Goal: Transaction & Acquisition: Purchase product/service

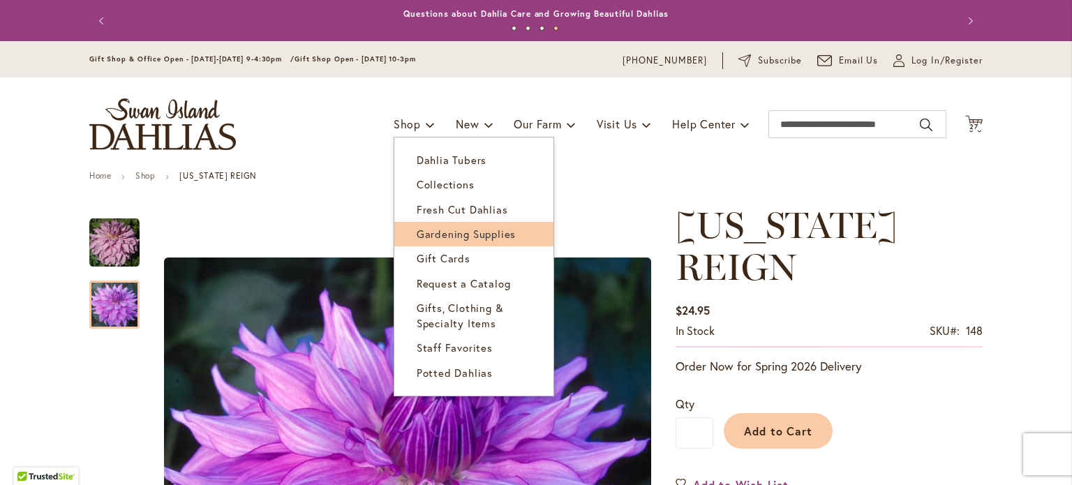
click at [449, 234] on span "Gardening Supplies" at bounding box center [466, 234] width 99 height 14
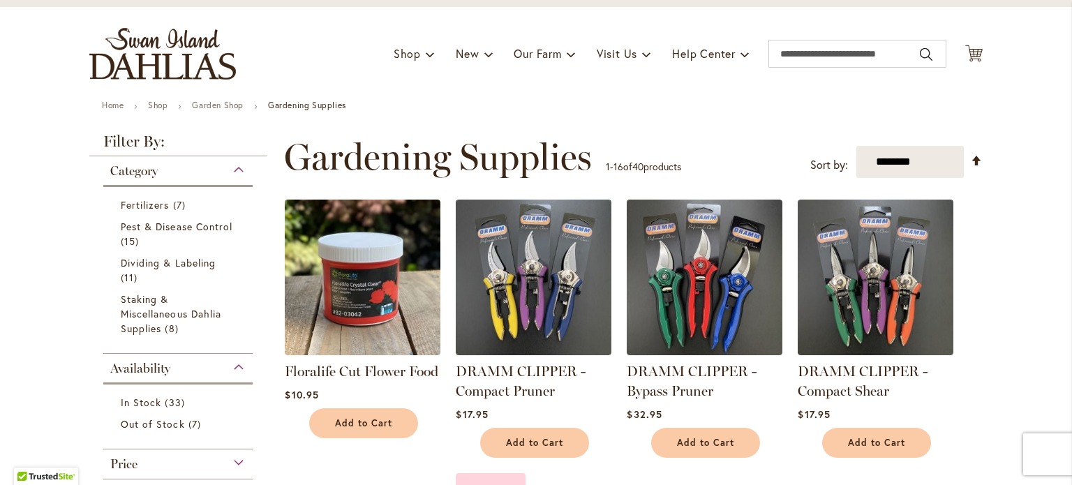
scroll to position [70, 0]
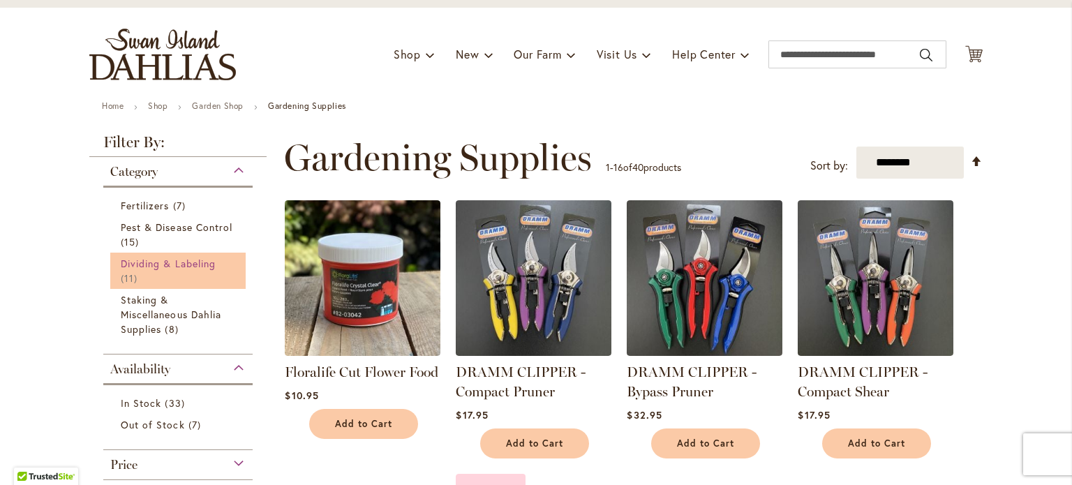
click at [179, 273] on link "Dividing & Labeling 11 items" at bounding box center [180, 270] width 118 height 29
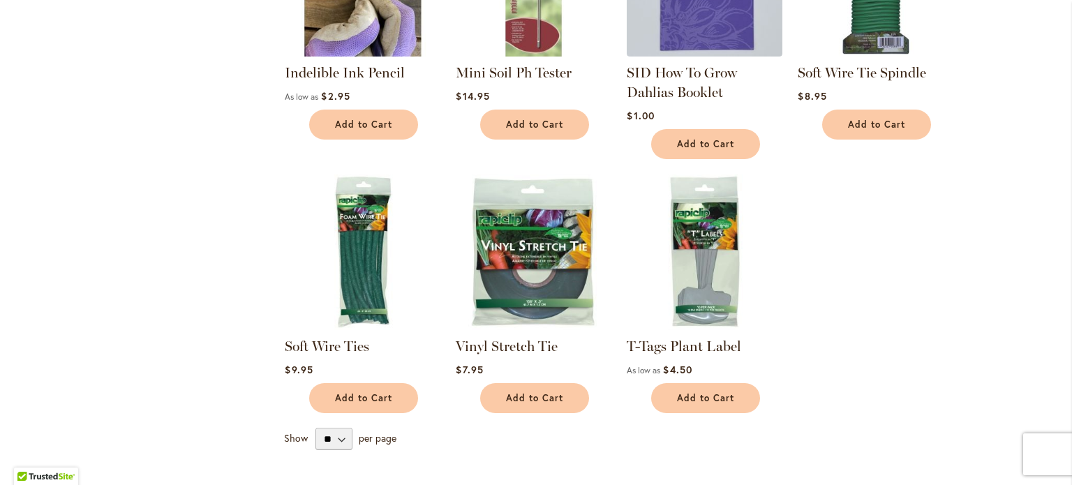
scroll to position [698, 0]
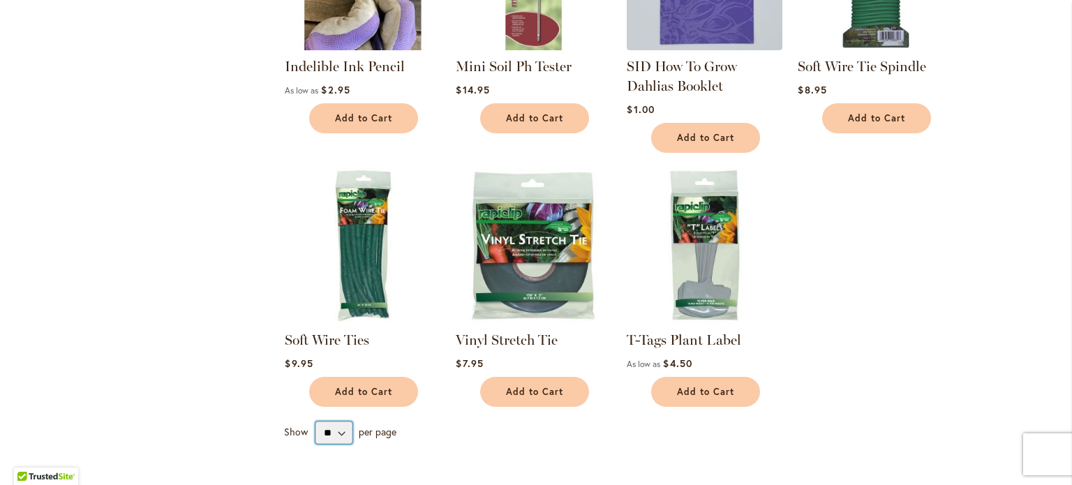
click at [340, 433] on select "** ** ** **" at bounding box center [333, 432] width 37 height 22
select select "**"
click at [315, 421] on select "** ** ** **" at bounding box center [333, 432] width 37 height 22
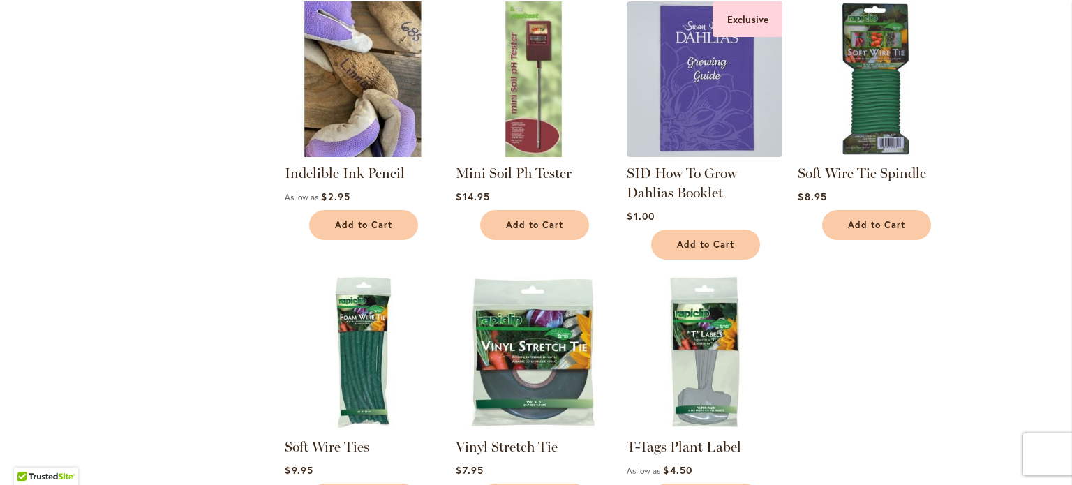
scroll to position [558, 0]
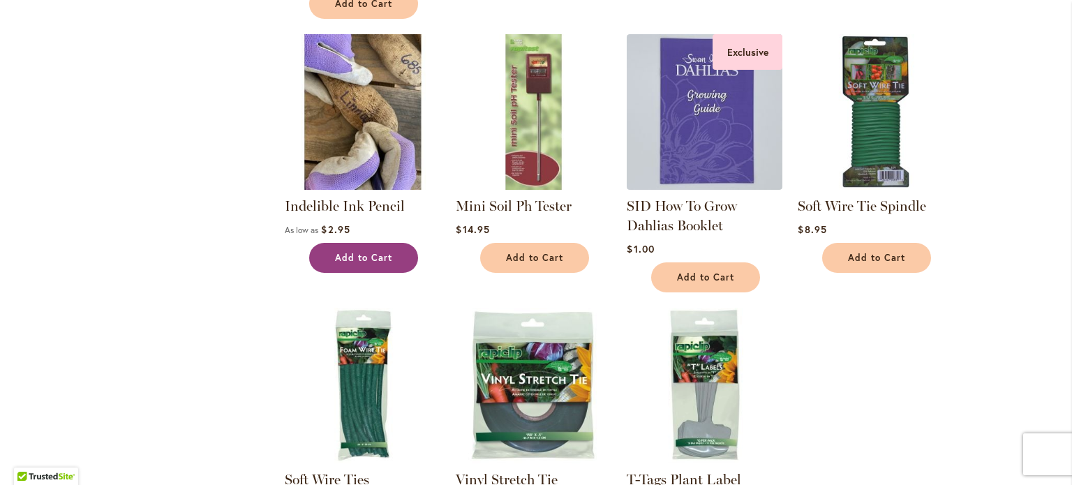
click at [363, 260] on span "Add to Cart" at bounding box center [363, 258] width 57 height 12
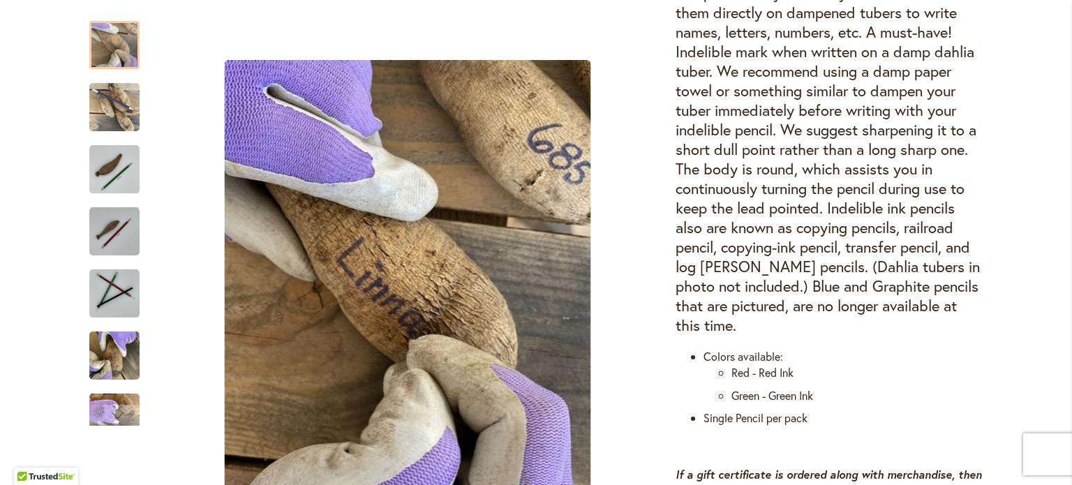
scroll to position [871, 0]
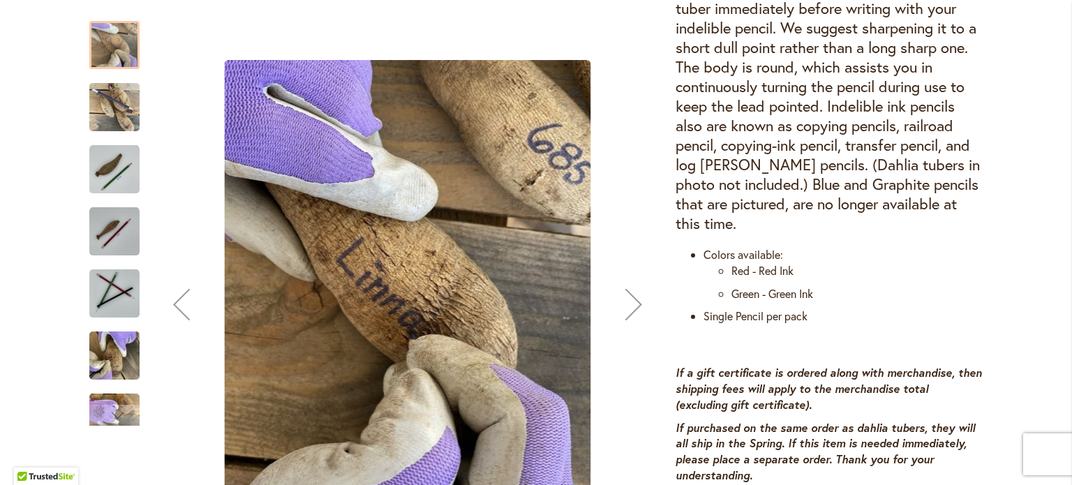
click at [634, 302] on div "Next" at bounding box center [634, 304] width 56 height 56
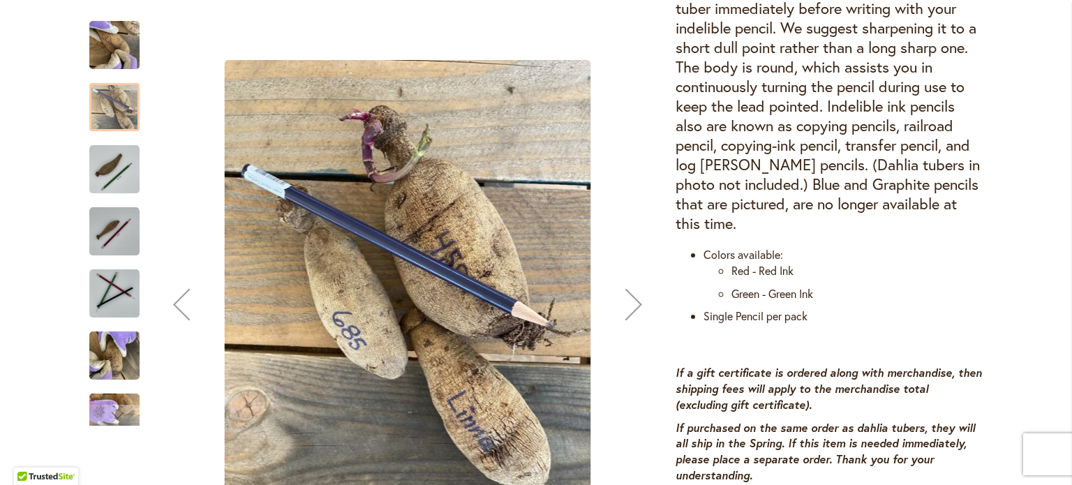
click at [634, 302] on div "Next" at bounding box center [634, 304] width 56 height 56
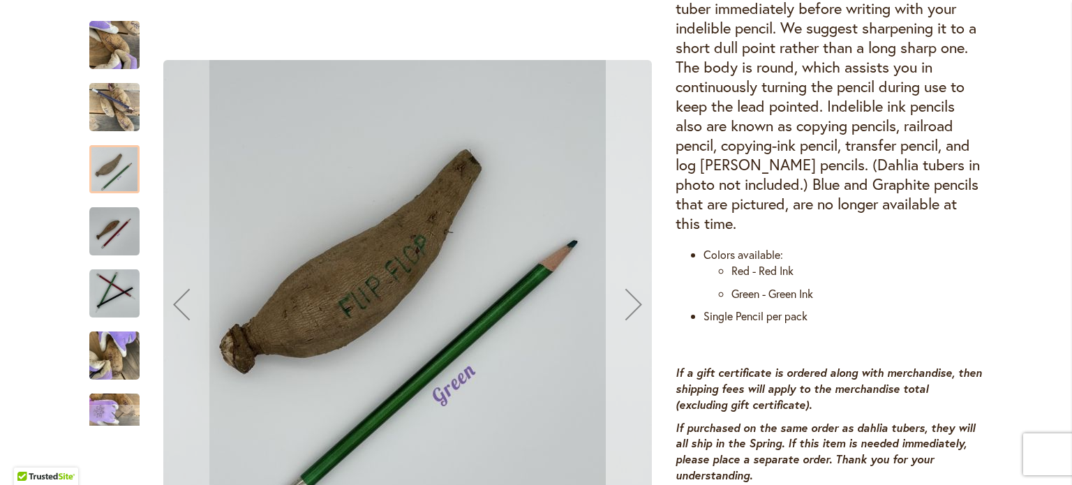
click at [634, 302] on div "Next" at bounding box center [634, 304] width 56 height 56
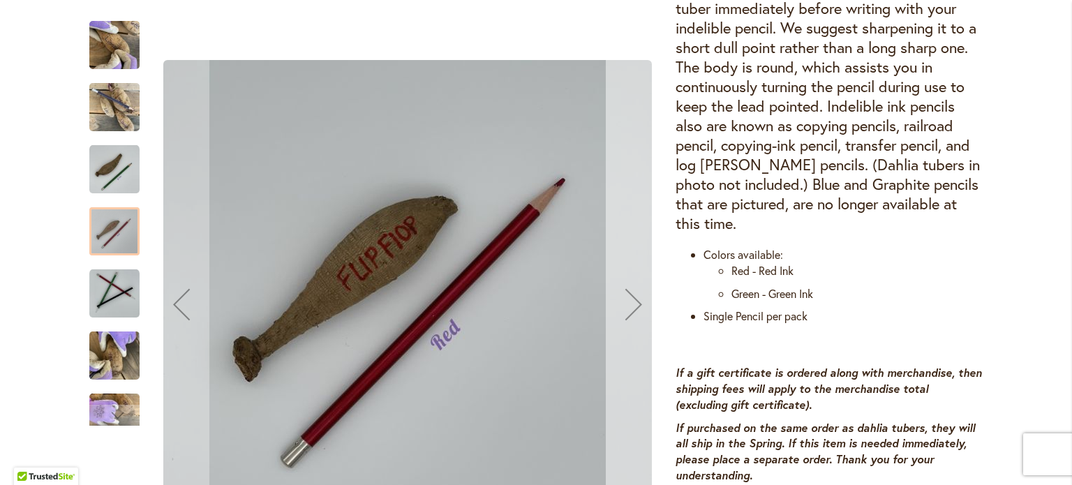
click at [634, 302] on div "Next" at bounding box center [634, 304] width 56 height 56
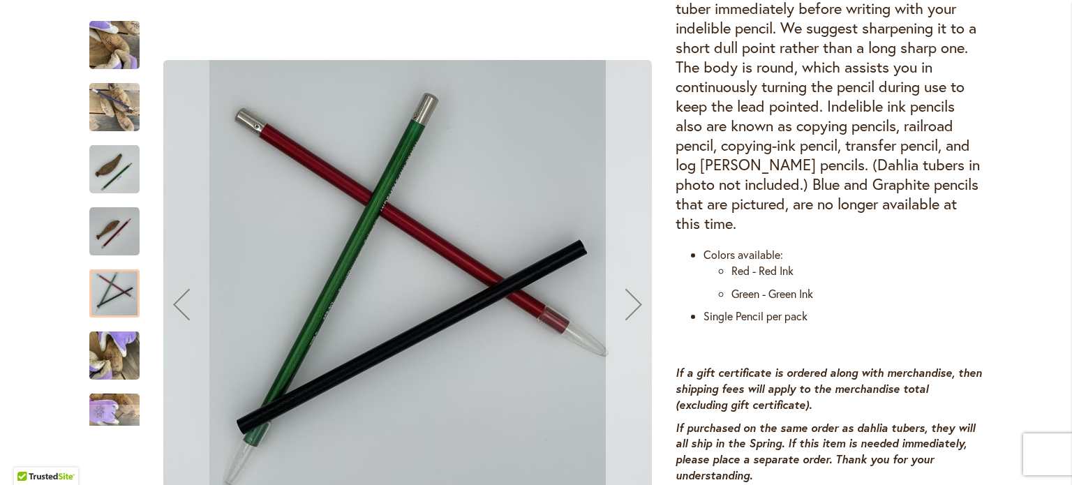
click at [634, 302] on div "Next" at bounding box center [634, 304] width 56 height 56
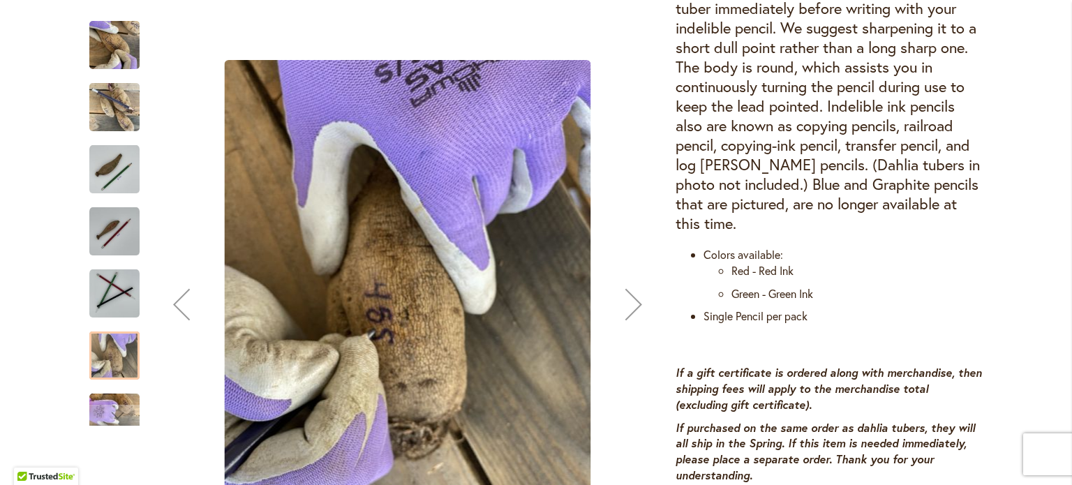
click at [634, 302] on div "Next" at bounding box center [634, 304] width 56 height 56
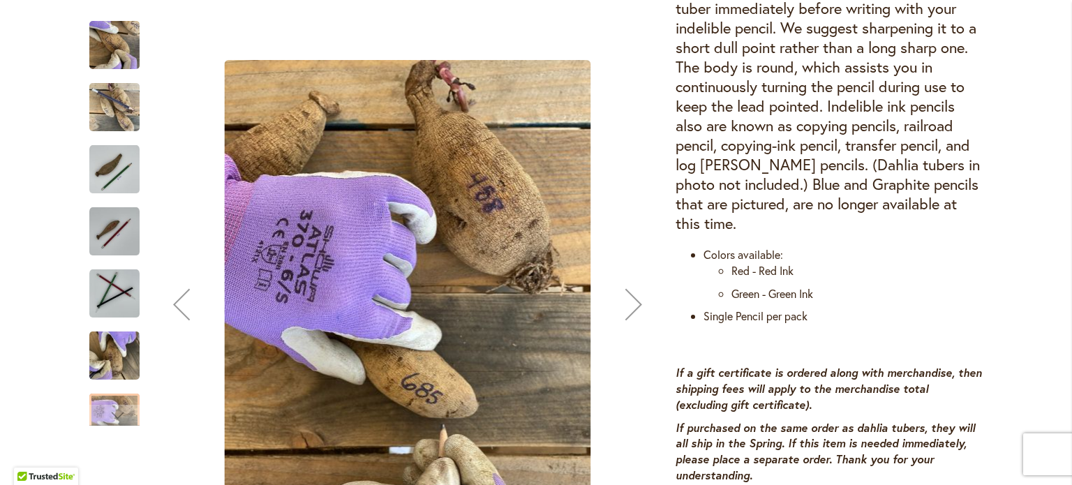
click at [634, 302] on div "Next" at bounding box center [634, 304] width 56 height 56
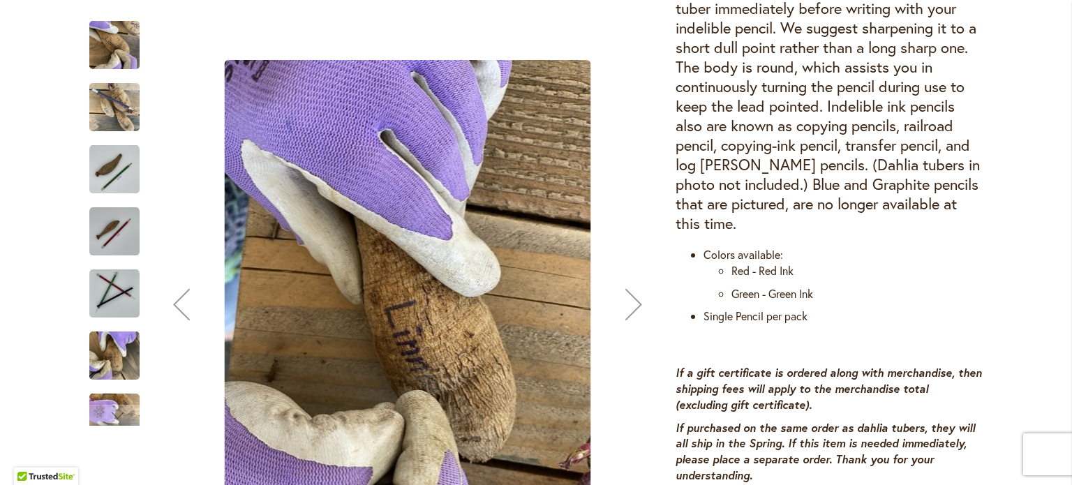
click at [634, 302] on div "Next" at bounding box center [634, 304] width 56 height 56
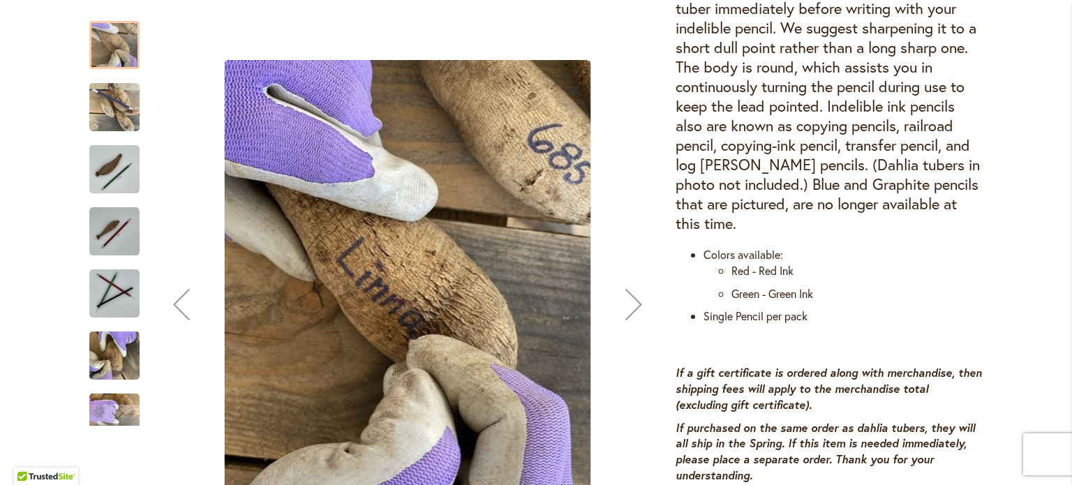
click at [634, 302] on div "Next" at bounding box center [634, 304] width 56 height 56
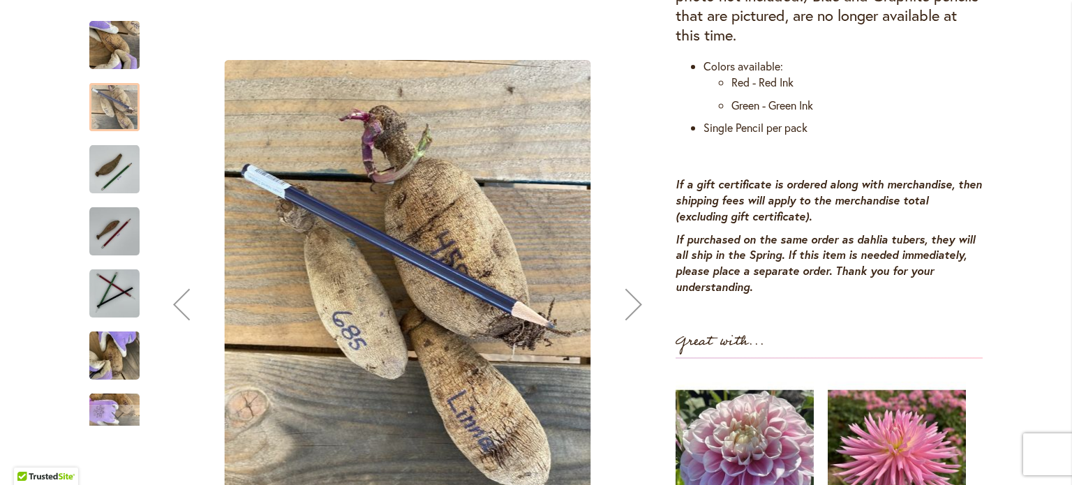
scroll to position [731, 0]
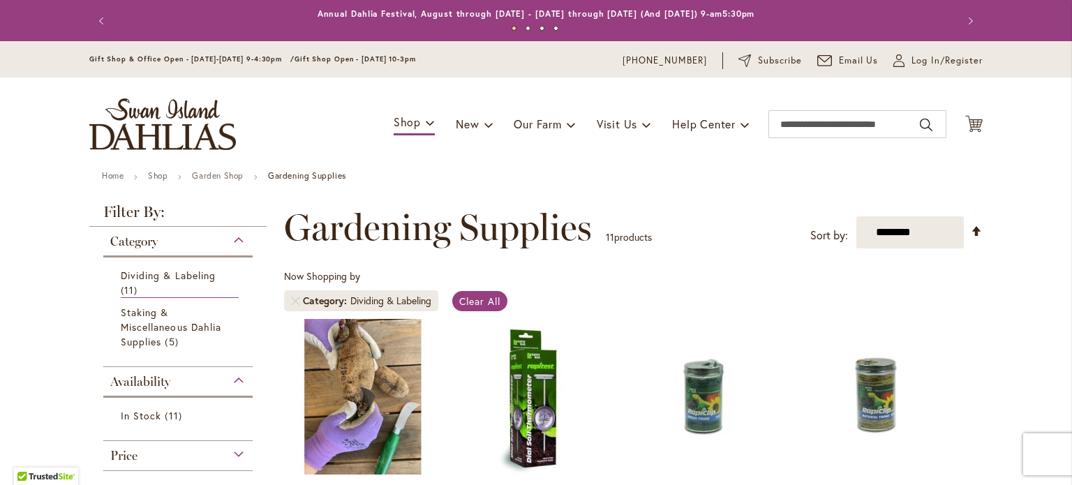
scroll to position [216, 0]
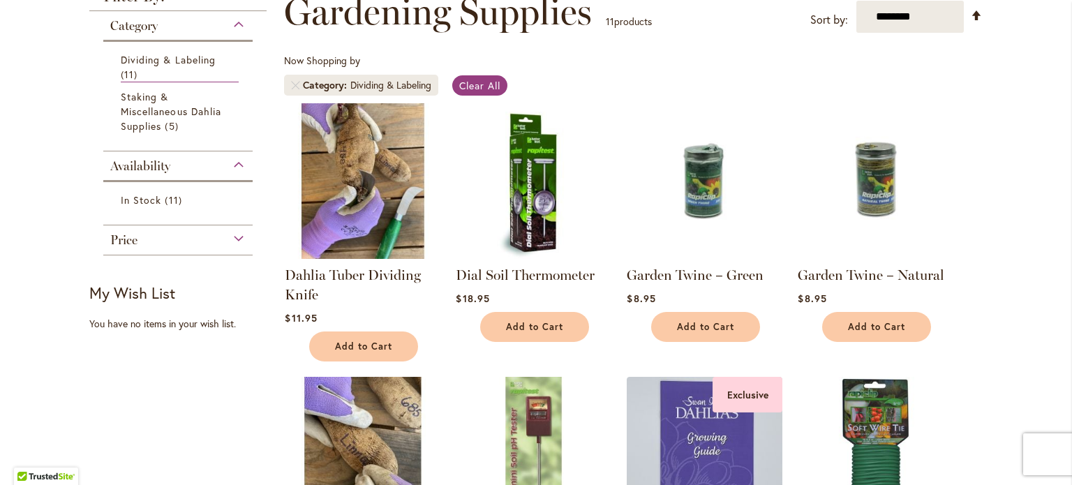
click at [368, 189] on img at bounding box center [362, 180] width 163 height 163
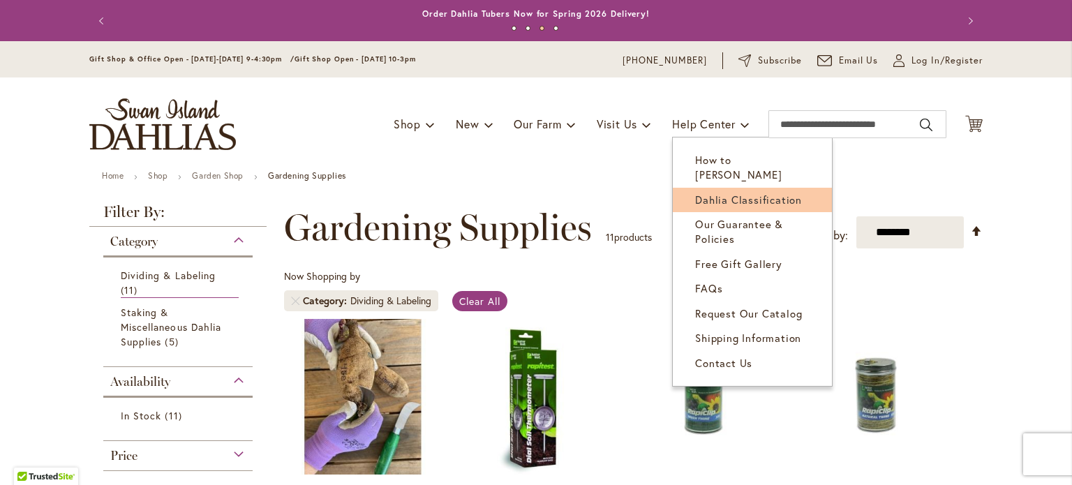
click at [734, 193] on link "Dahlia Classification" at bounding box center [752, 200] width 159 height 24
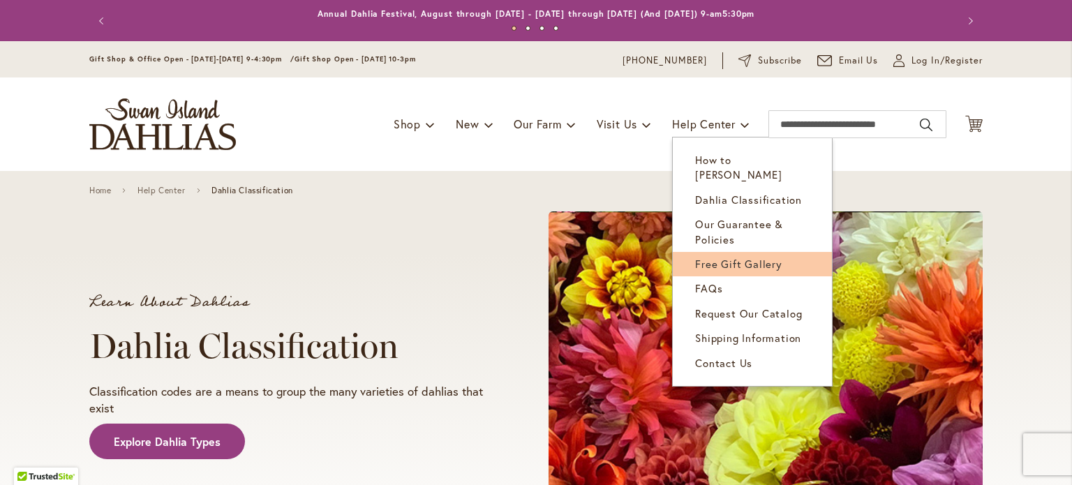
click at [745, 256] on link "Free Gift Gallery" at bounding box center [752, 264] width 159 height 24
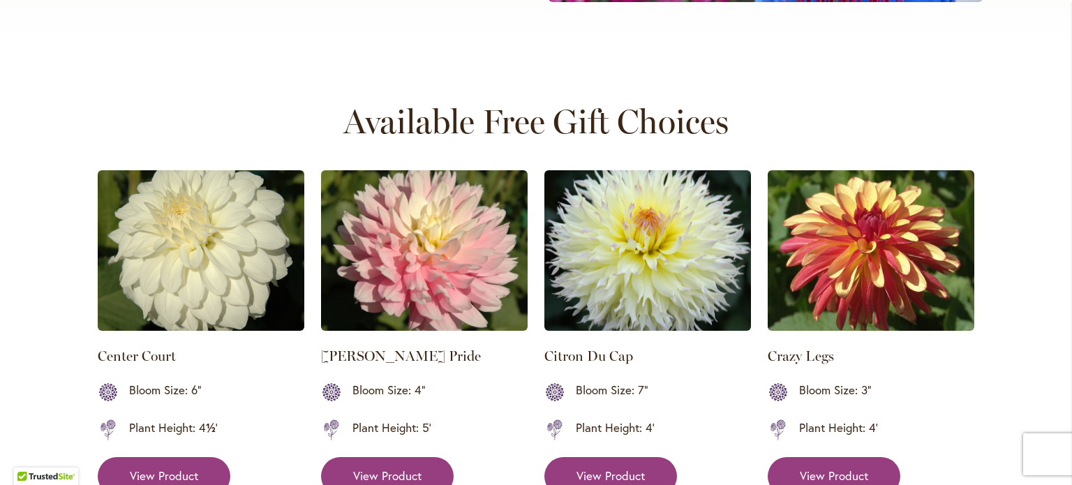
scroll to position [768, 0]
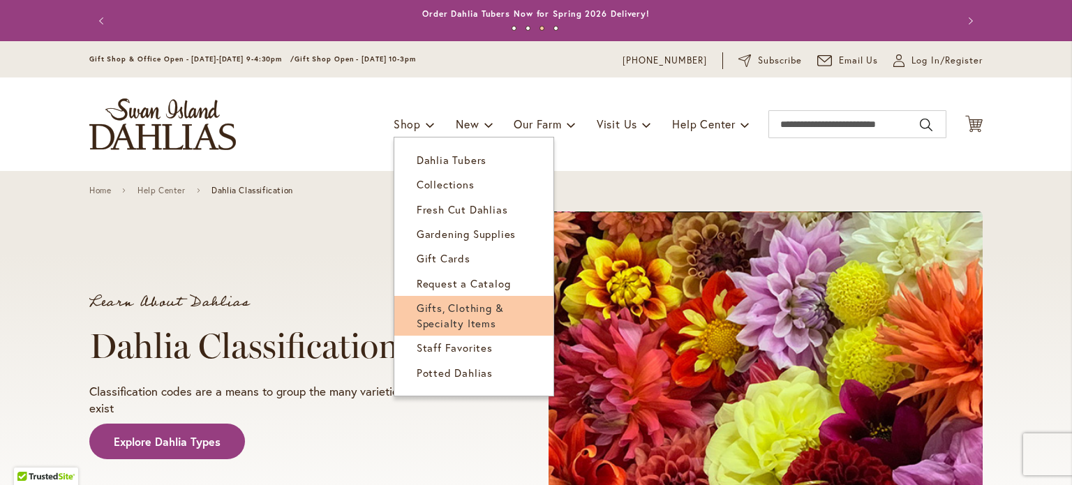
click at [445, 307] on span "Gifts, Clothing & Specialty Items" at bounding box center [460, 315] width 87 height 29
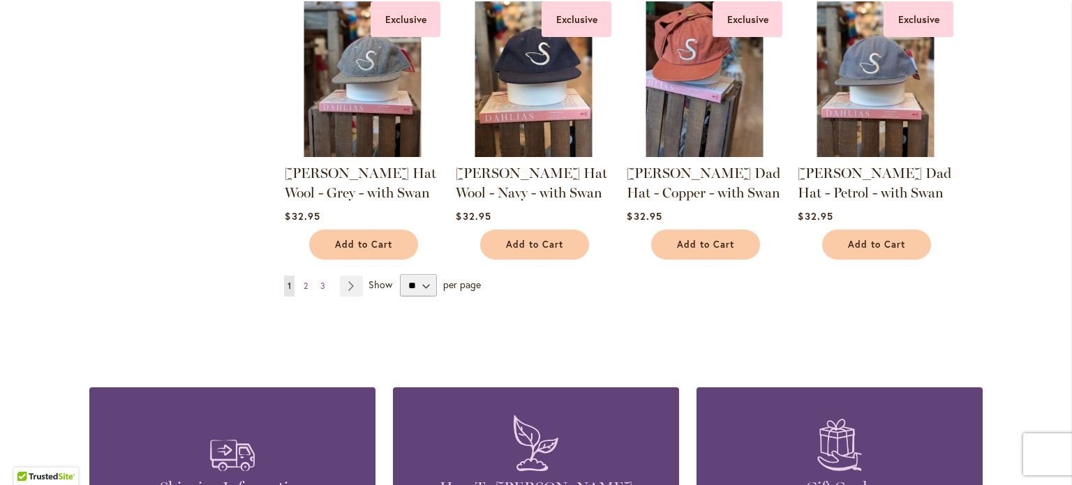
scroll to position [1186, 0]
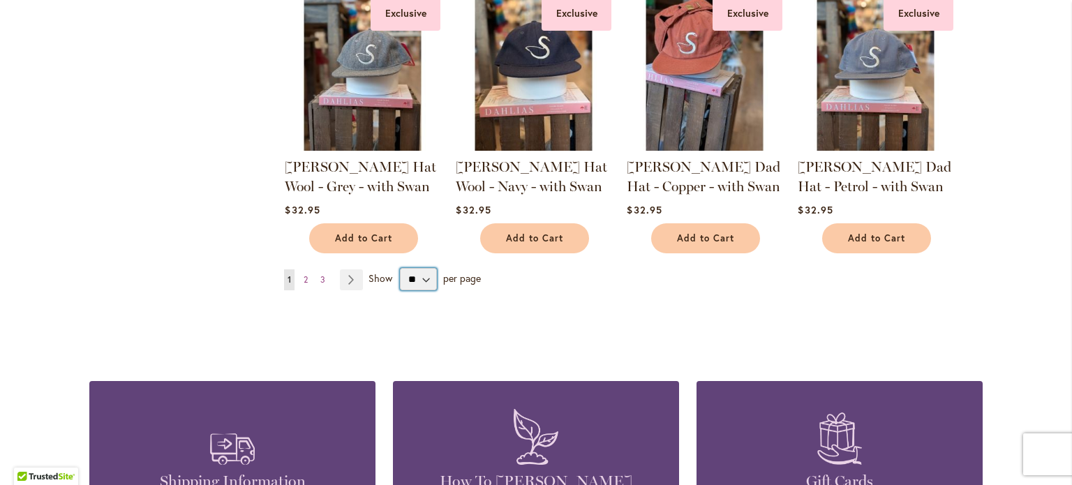
click at [417, 281] on select "** ** ** **" at bounding box center [418, 279] width 37 height 22
select select "**"
click at [400, 268] on select "** ** ** **" at bounding box center [418, 279] width 37 height 22
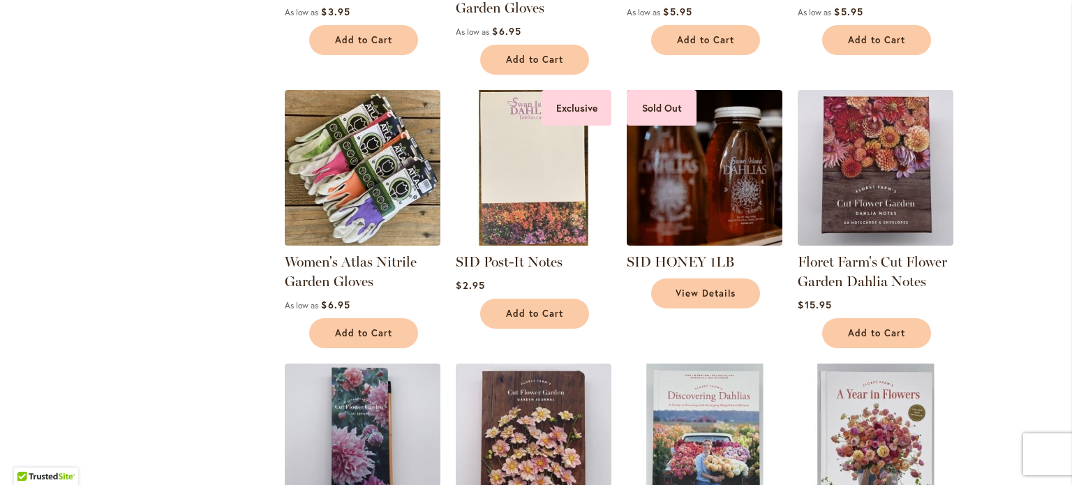
scroll to position [2163, 0]
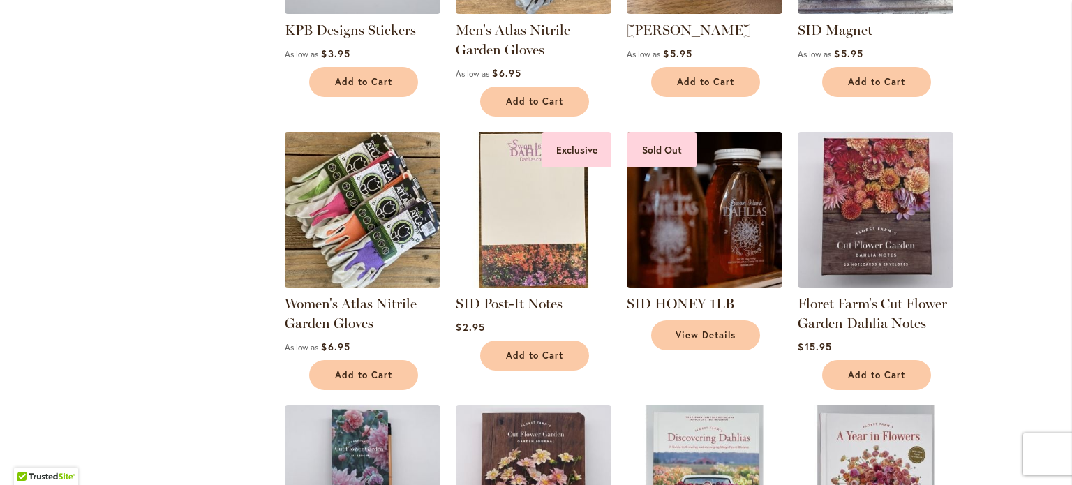
click at [342, 242] on img at bounding box center [362, 209] width 163 height 163
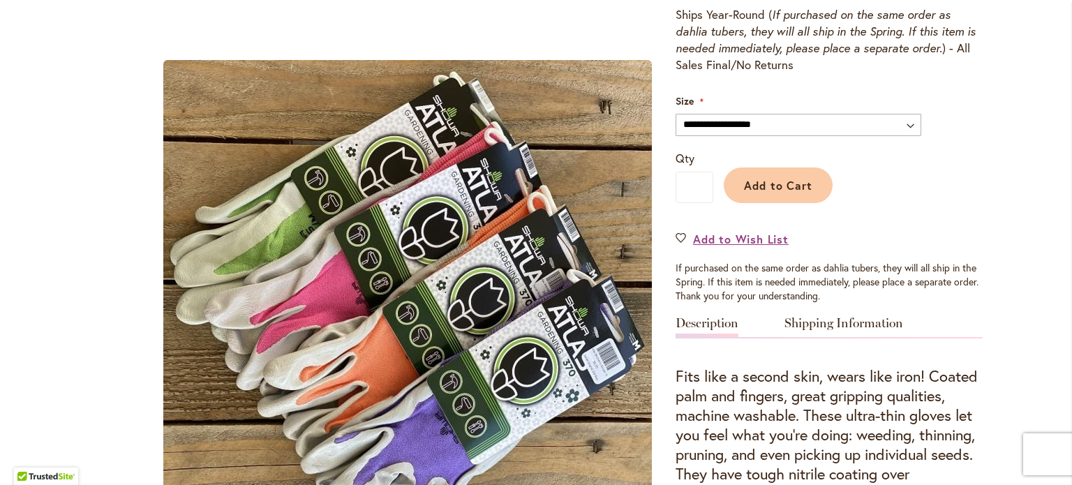
scroll to position [209, 0]
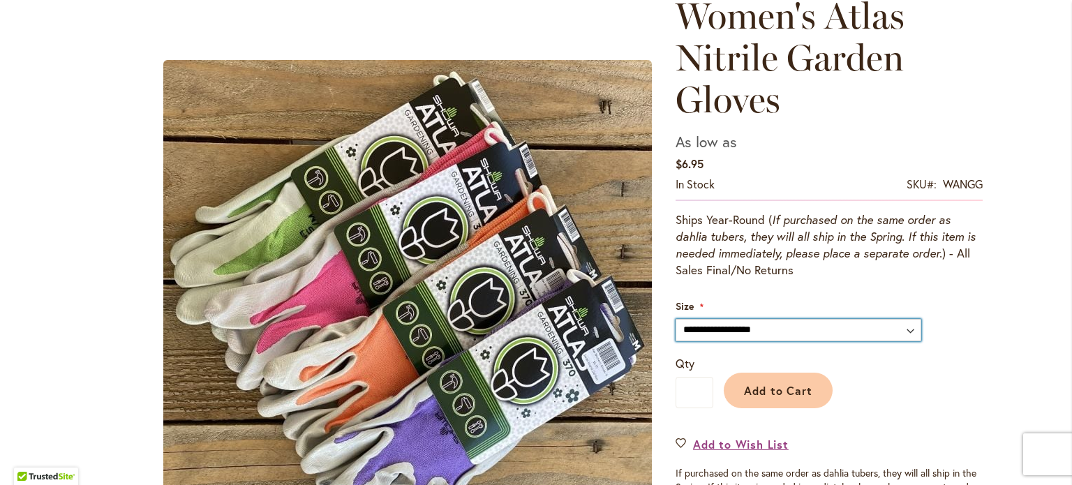
click at [766, 329] on select "**********" at bounding box center [798, 330] width 246 height 22
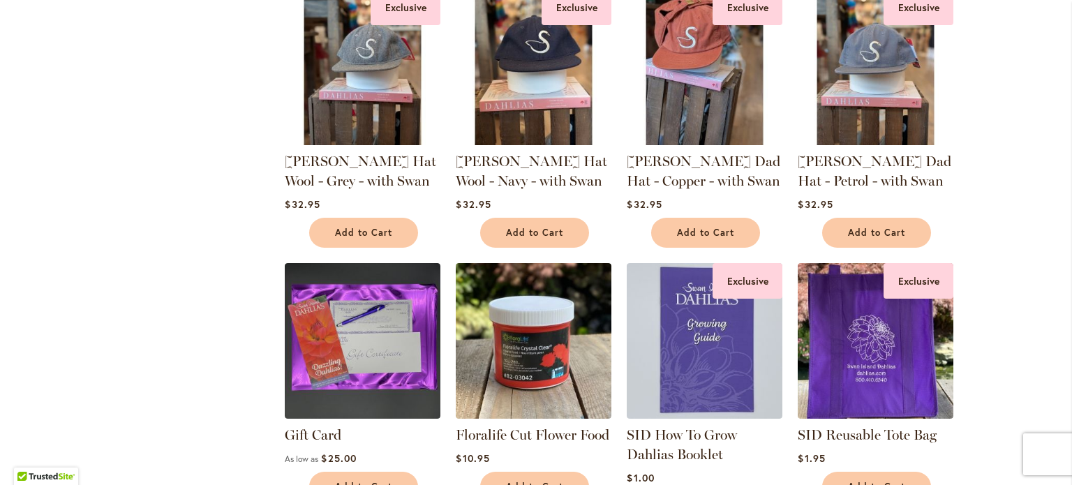
scroll to position [1186, 0]
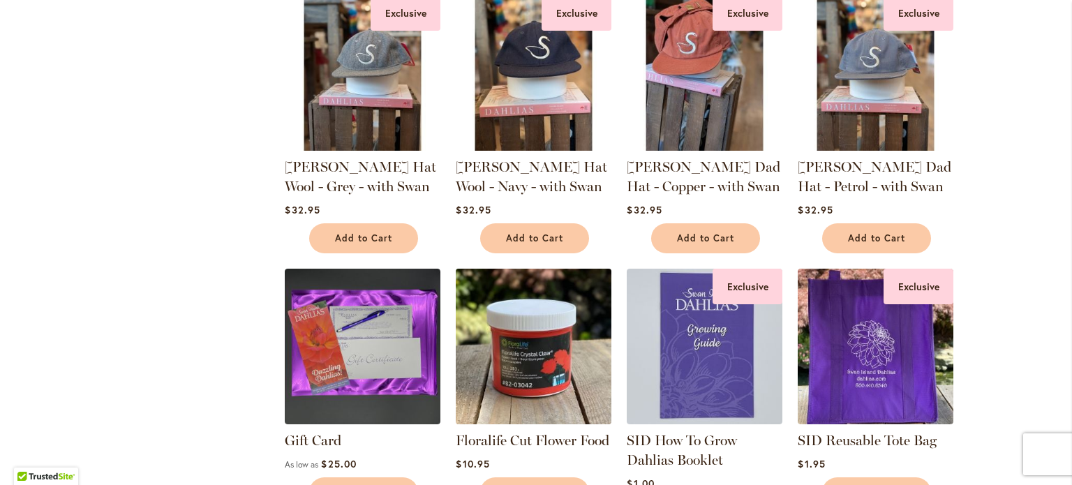
click at [562, 349] on img at bounding box center [533, 346] width 163 height 163
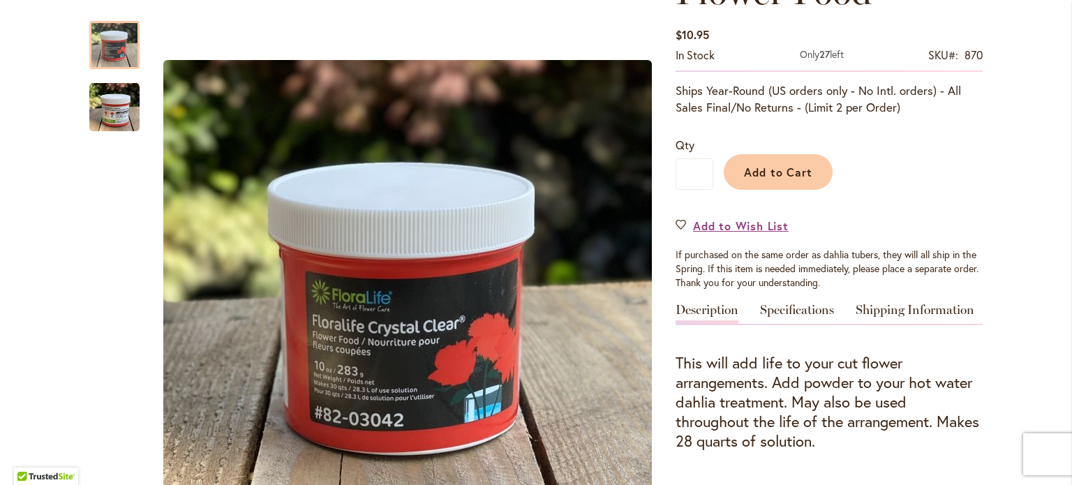
scroll to position [279, 0]
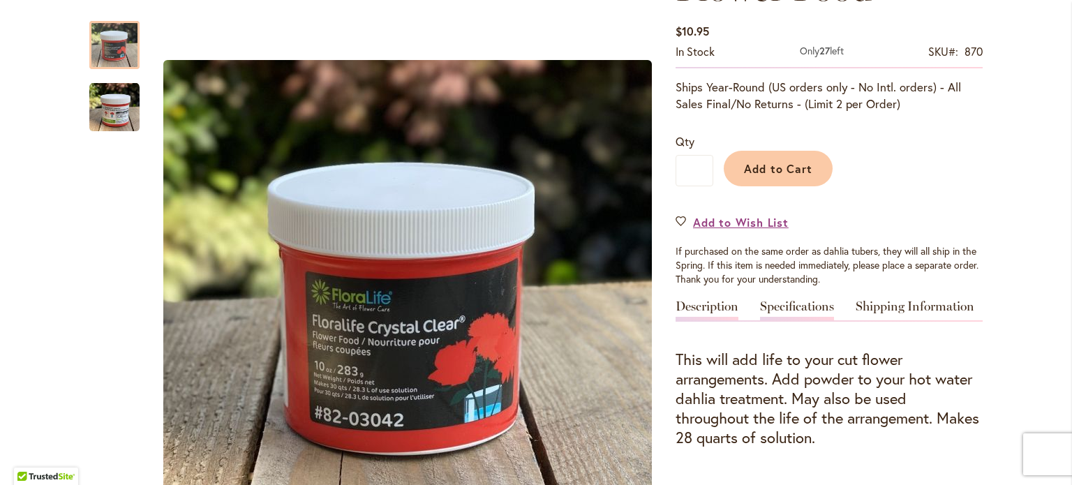
click at [830, 306] on div "Specifications" at bounding box center [801, 310] width 83 height 20
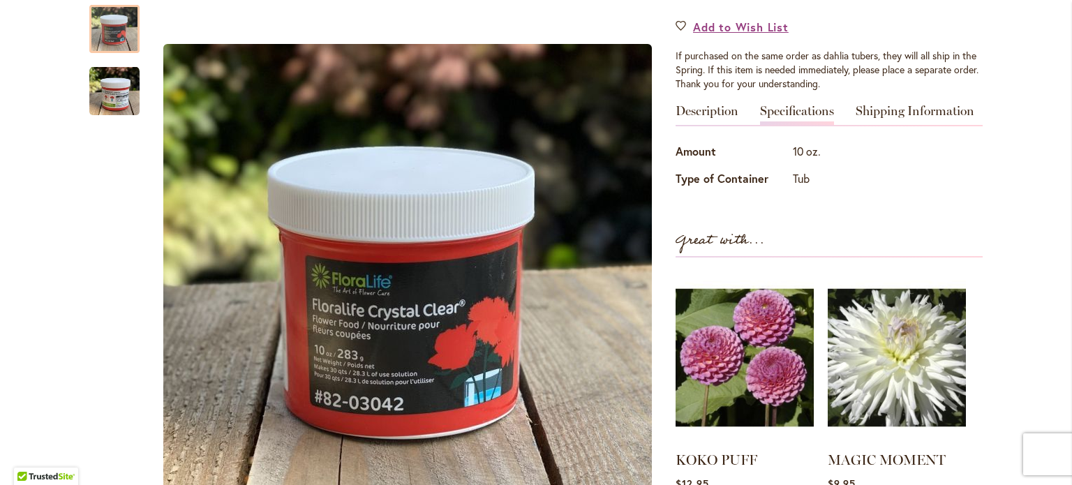
scroll to position [419, 0]
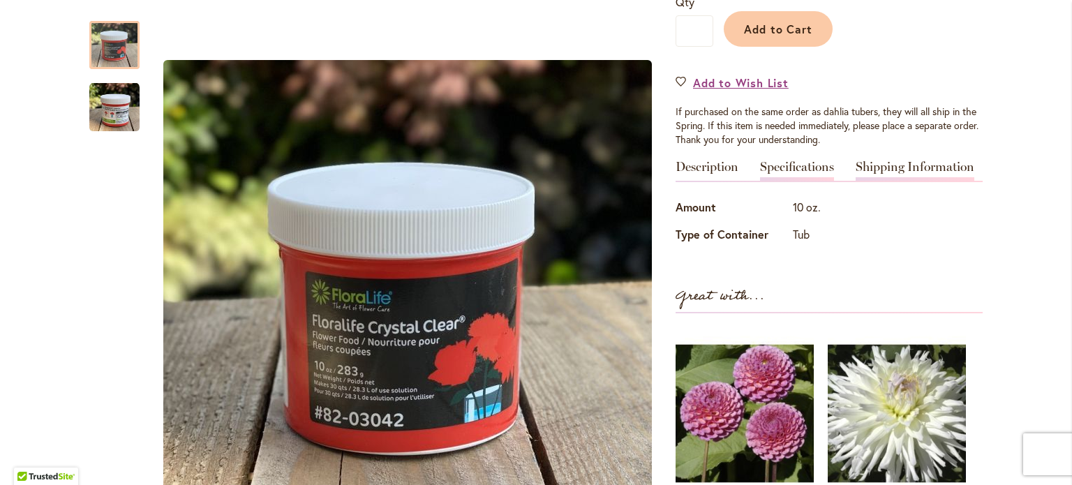
click at [917, 167] on link "Shipping Information" at bounding box center [915, 170] width 119 height 20
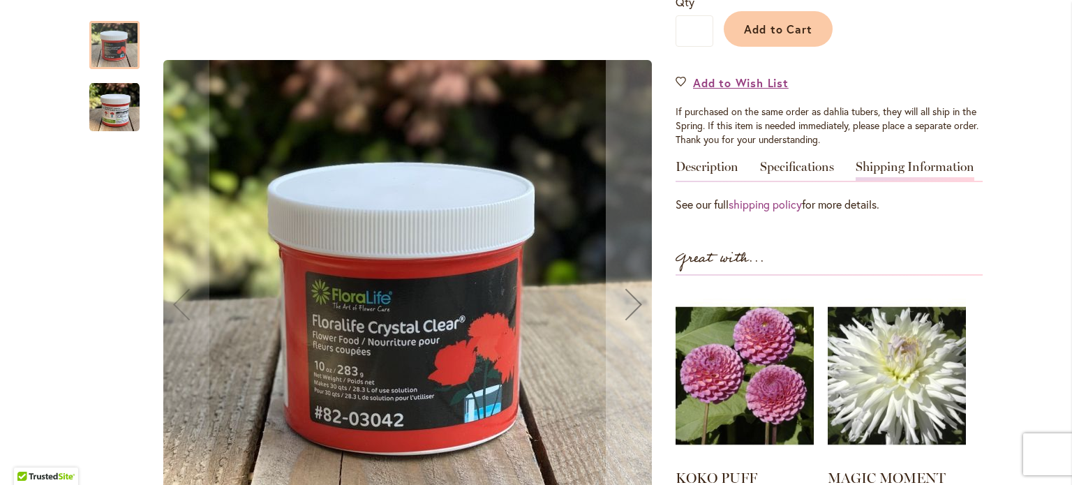
click at [120, 115] on img "Floralife Cut Flower Food" at bounding box center [114, 107] width 50 height 50
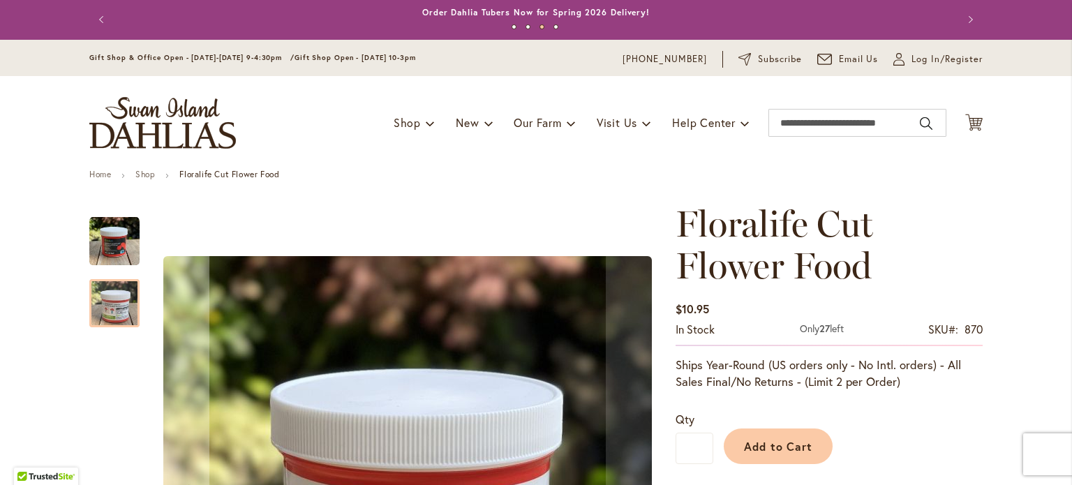
scroll to position [0, 0]
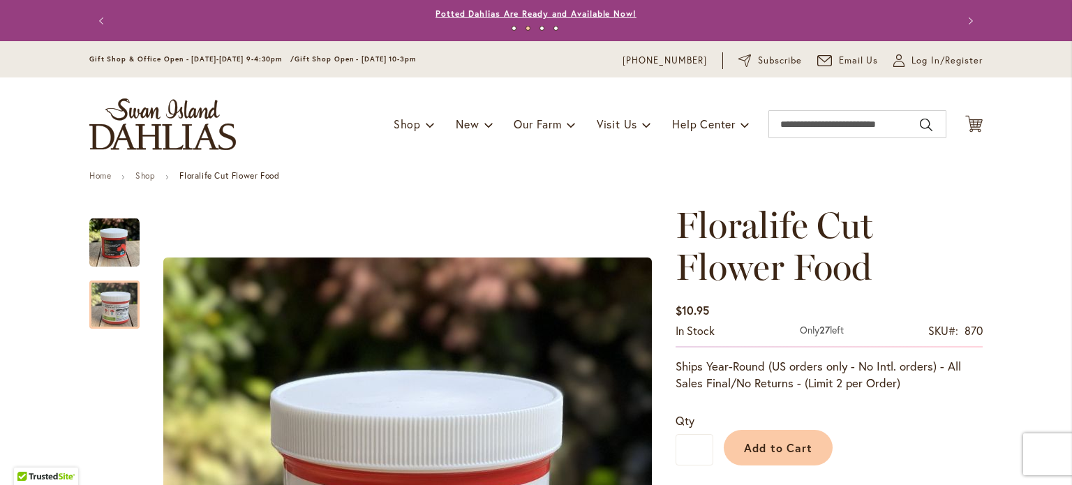
click at [516, 16] on link "Potted Dahlias Are Ready and Available Now!" at bounding box center [535, 13] width 201 height 10
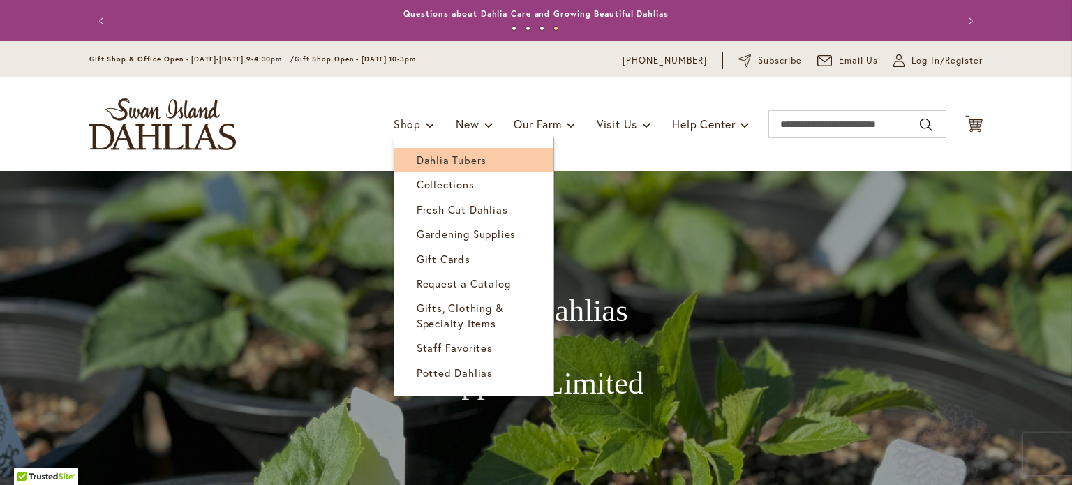
click at [417, 158] on span "Dahlia Tubers" at bounding box center [452, 160] width 70 height 14
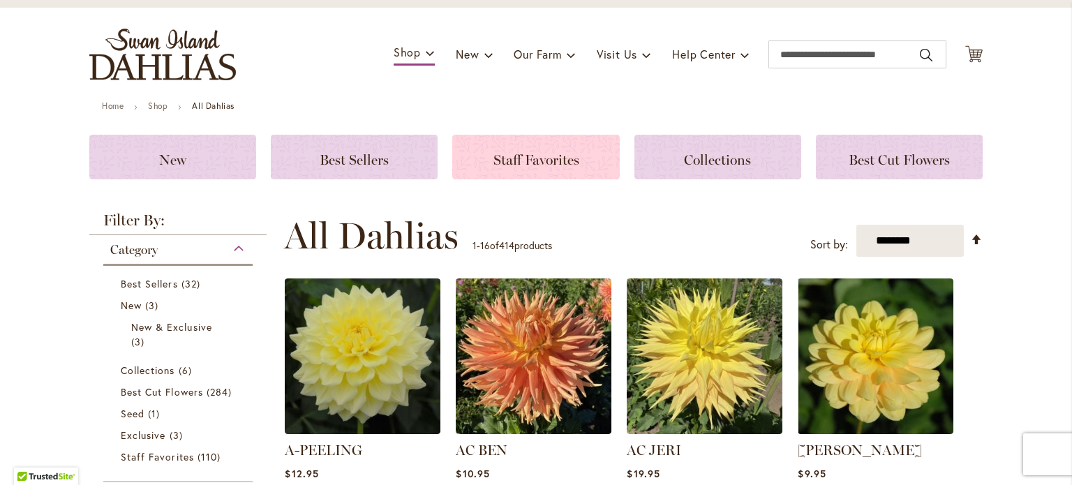
scroll to position [70, 0]
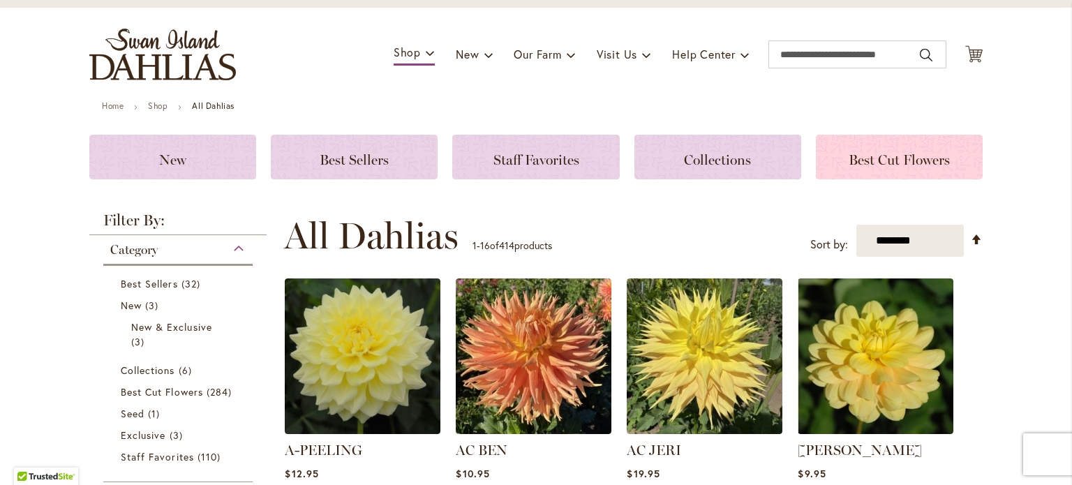
click at [849, 161] on span "Best Cut Flowers" at bounding box center [899, 159] width 101 height 17
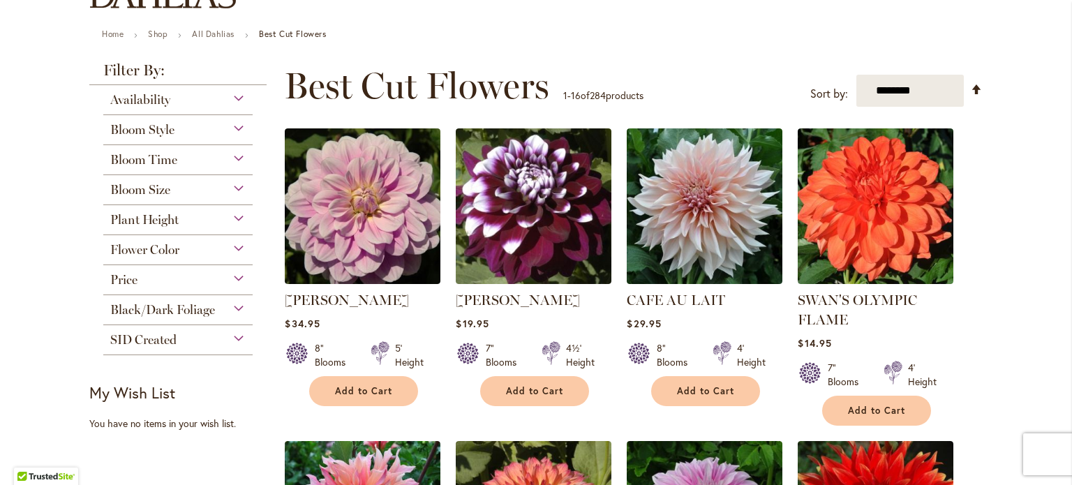
scroll to position [140, 0]
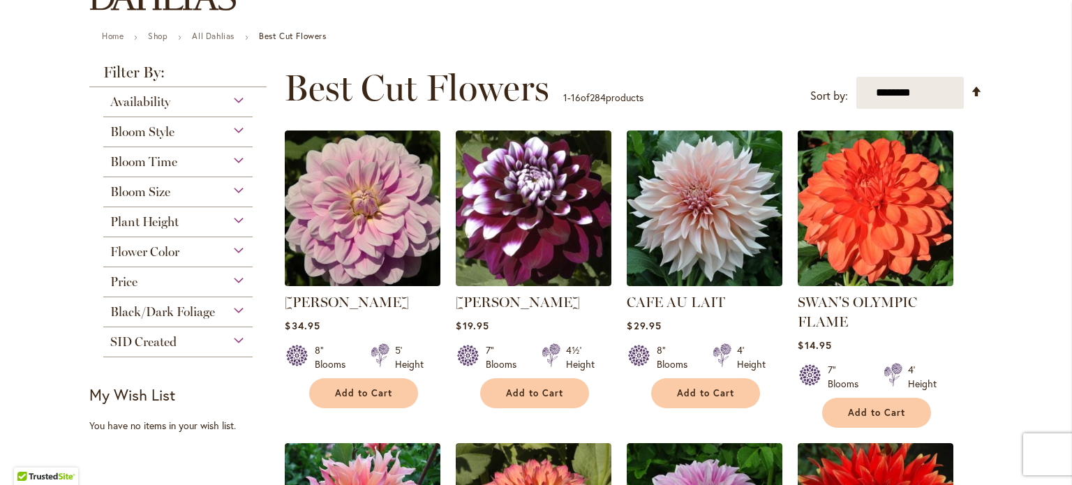
click at [234, 127] on div "Bloom Style" at bounding box center [177, 128] width 149 height 22
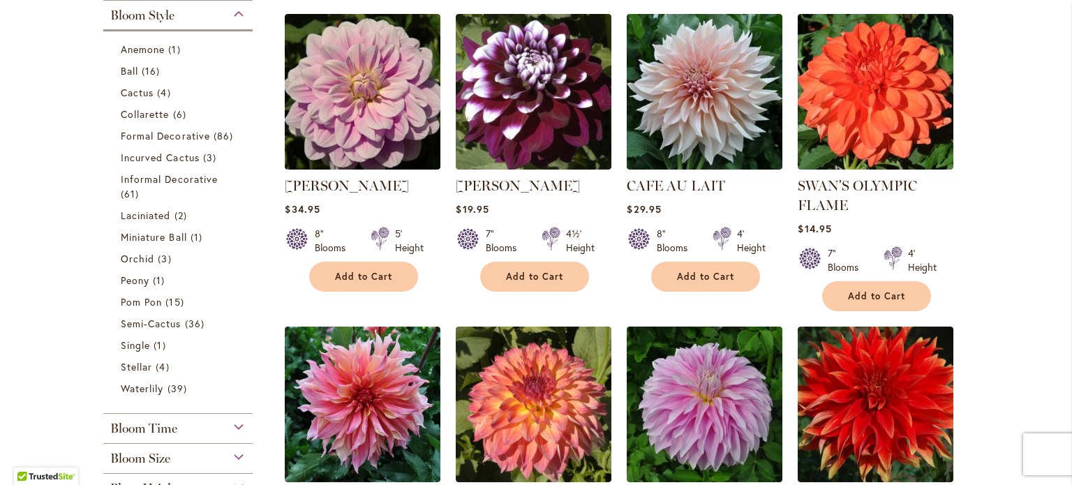
click at [232, 10] on div "Bloom Style" at bounding box center [177, 12] width 149 height 22
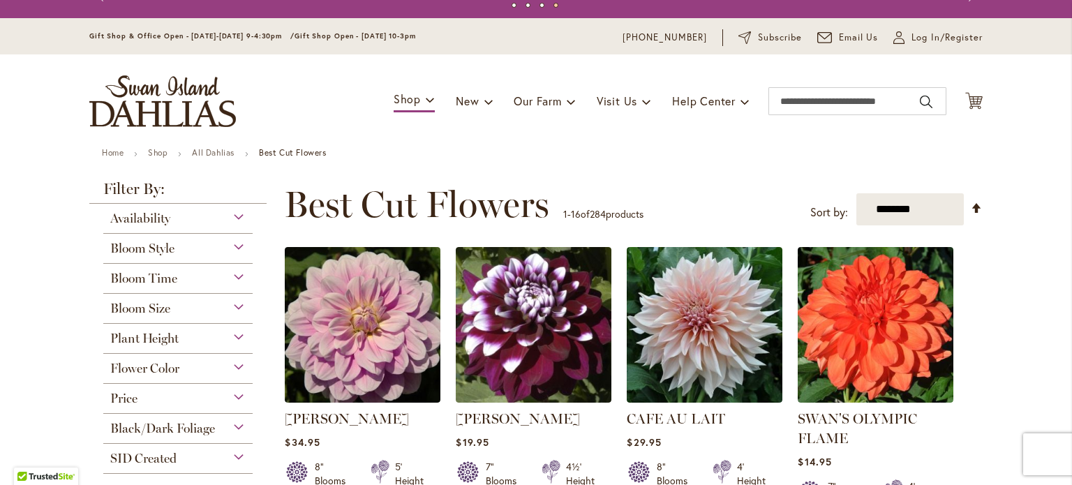
scroll to position [0, 0]
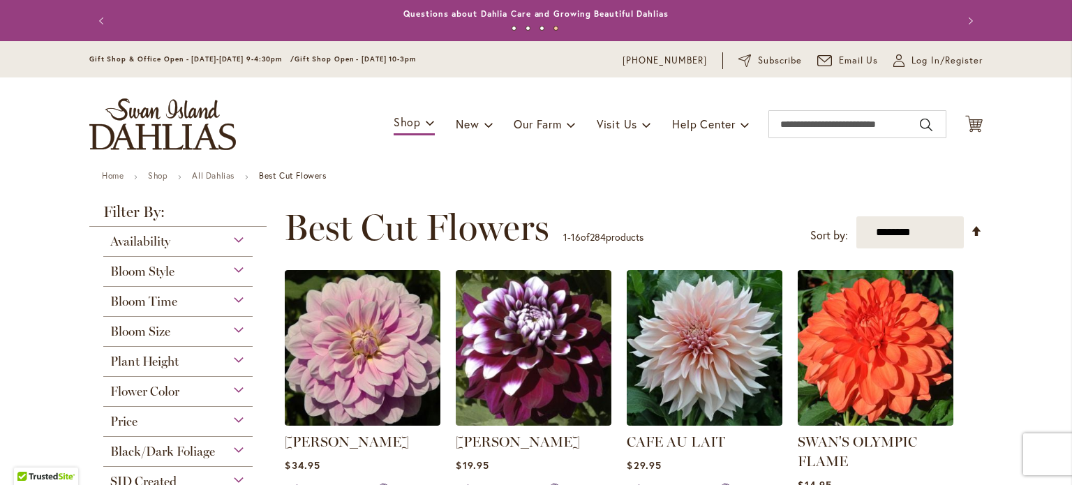
click at [235, 233] on div "Availability" at bounding box center [177, 238] width 149 height 22
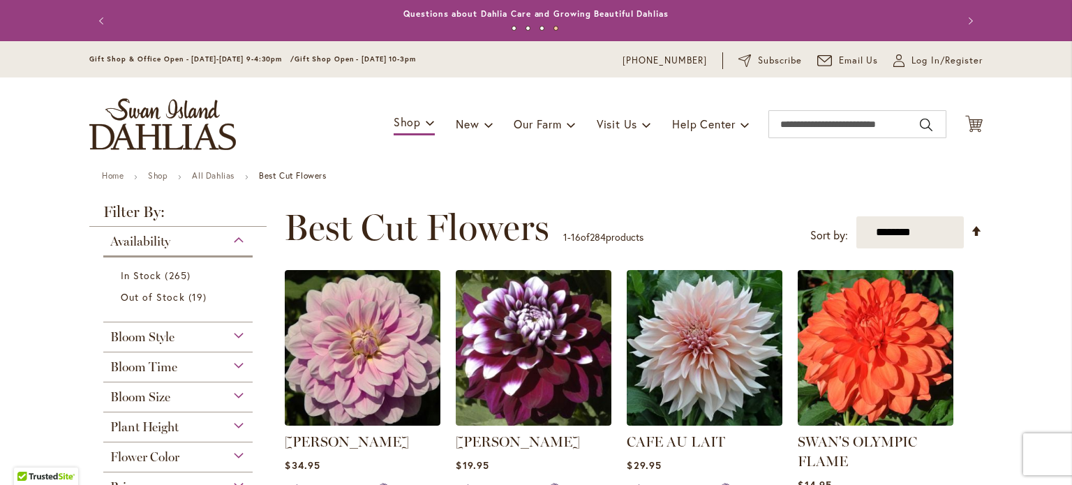
click at [235, 234] on div "Availability" at bounding box center [177, 238] width 149 height 22
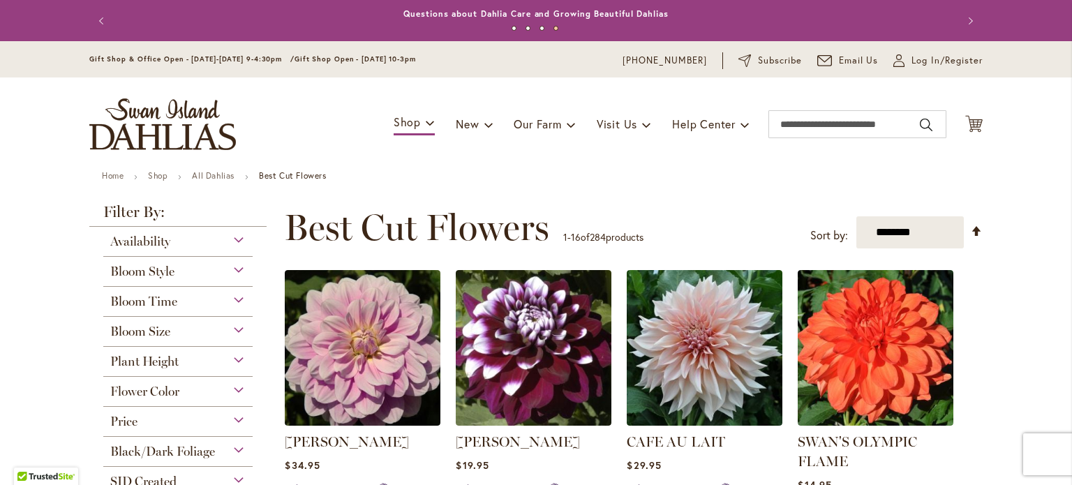
click at [239, 270] on div "Bloom Style" at bounding box center [177, 268] width 149 height 22
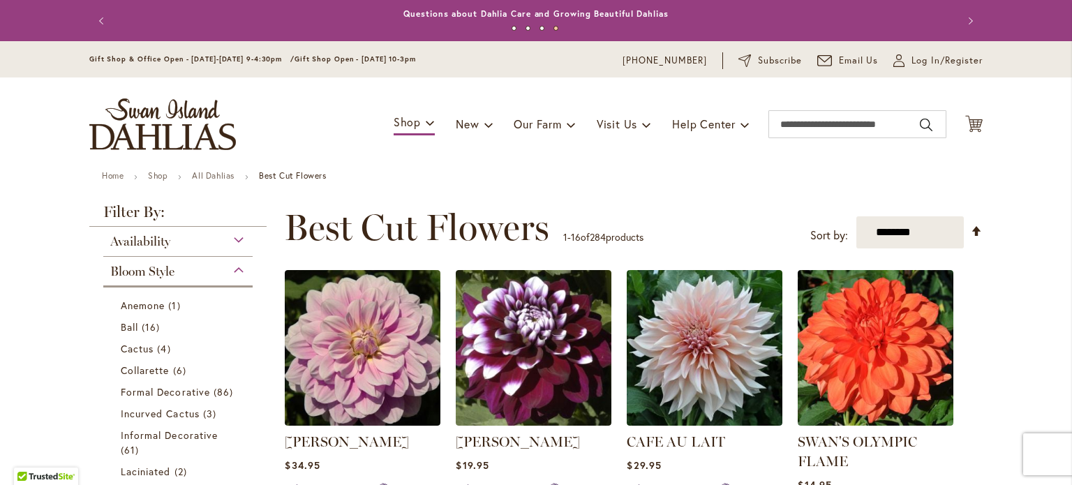
scroll to position [256, 0]
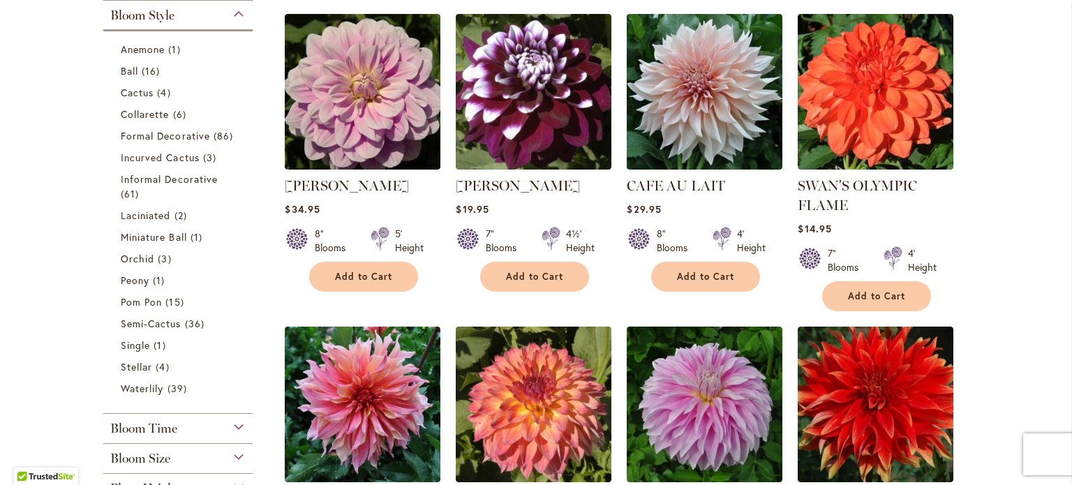
click at [237, 13] on div "Bloom Style" at bounding box center [177, 12] width 149 height 22
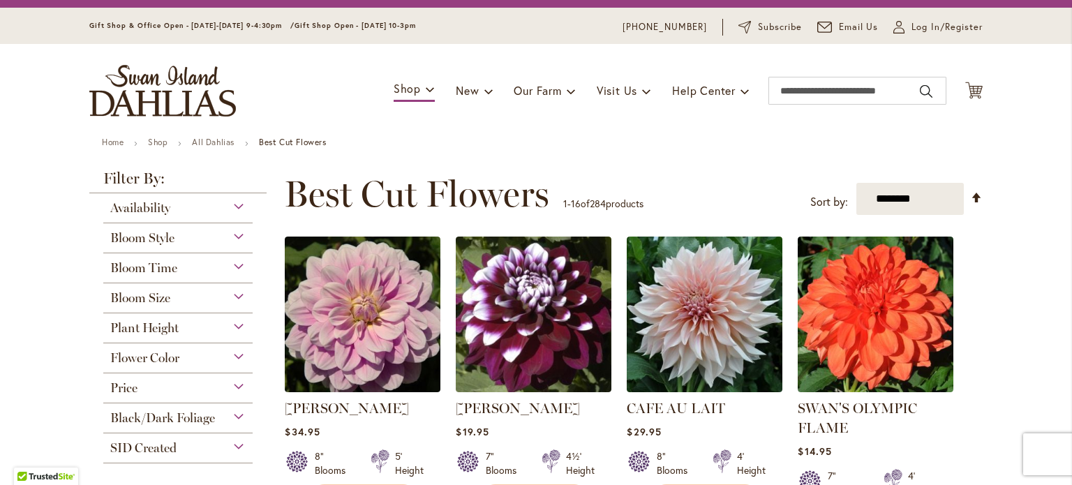
scroll to position [0, 0]
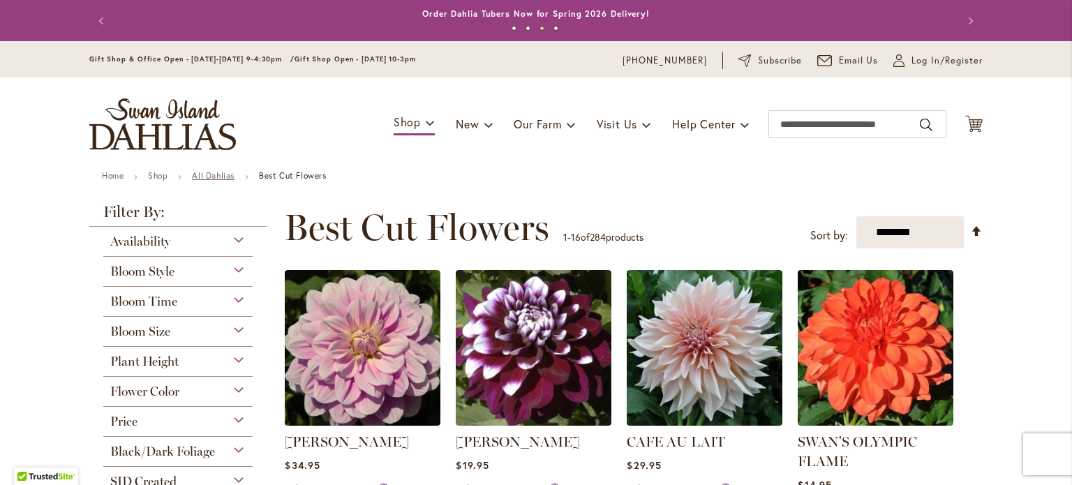
click at [216, 174] on link "All Dahlias" at bounding box center [213, 175] width 43 height 10
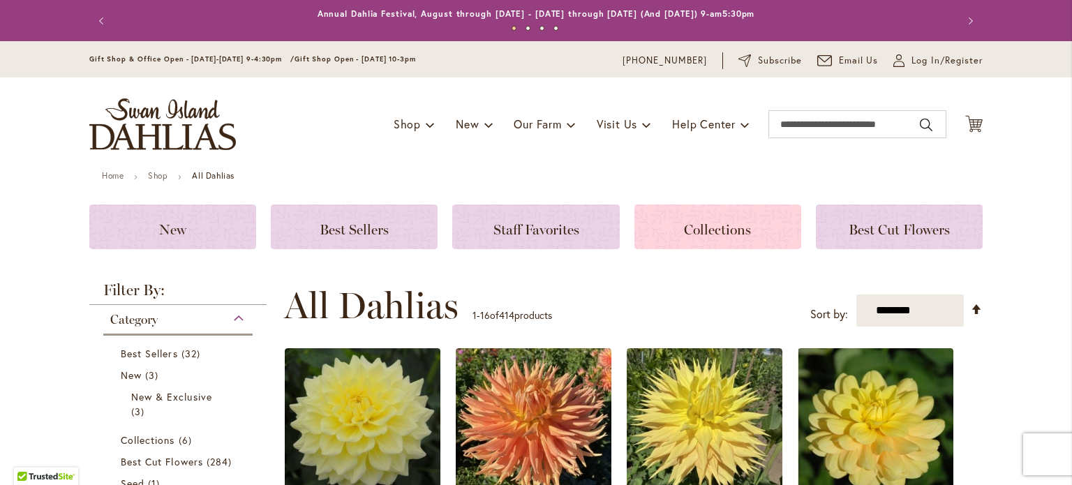
click at [684, 221] on span "Collections" at bounding box center [717, 229] width 67 height 17
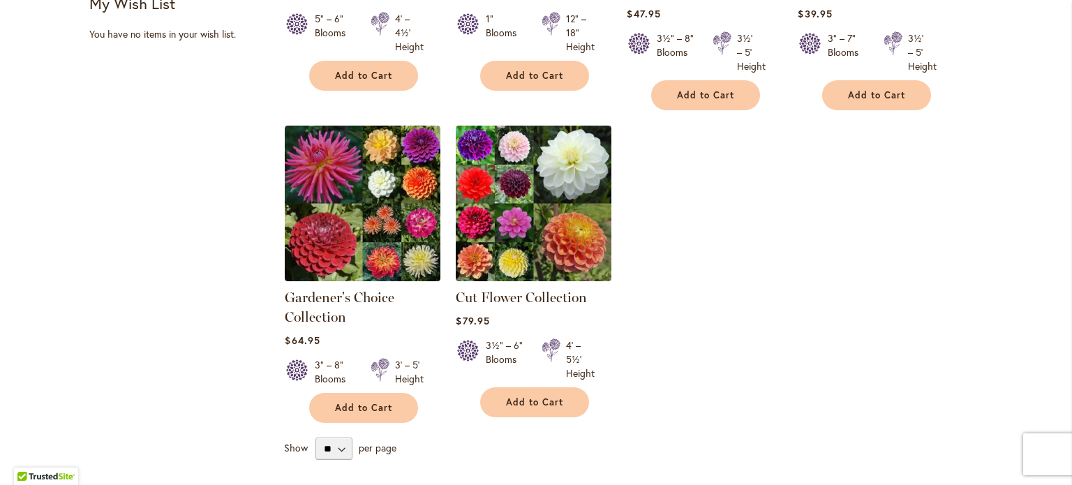
scroll to position [558, 0]
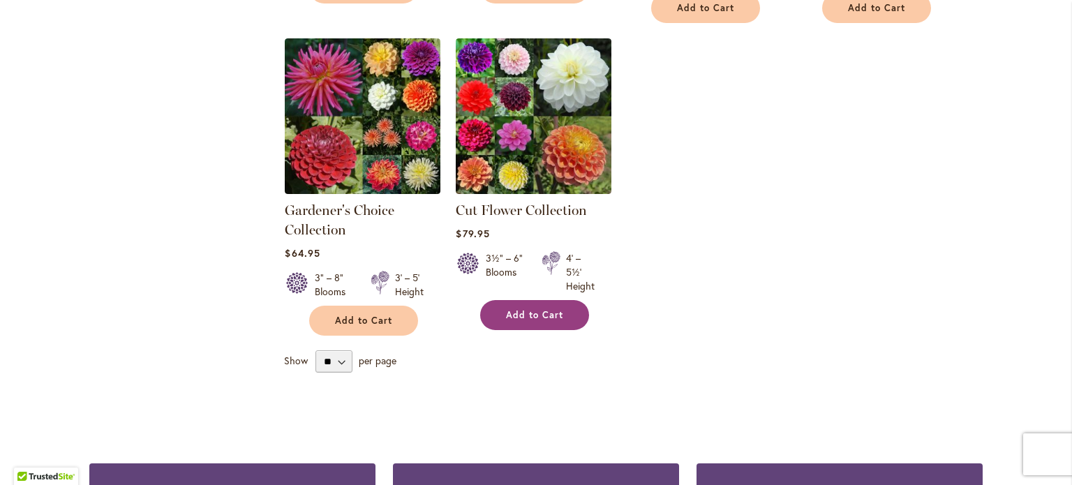
click at [514, 309] on span "Add to Cart" at bounding box center [534, 315] width 57 height 12
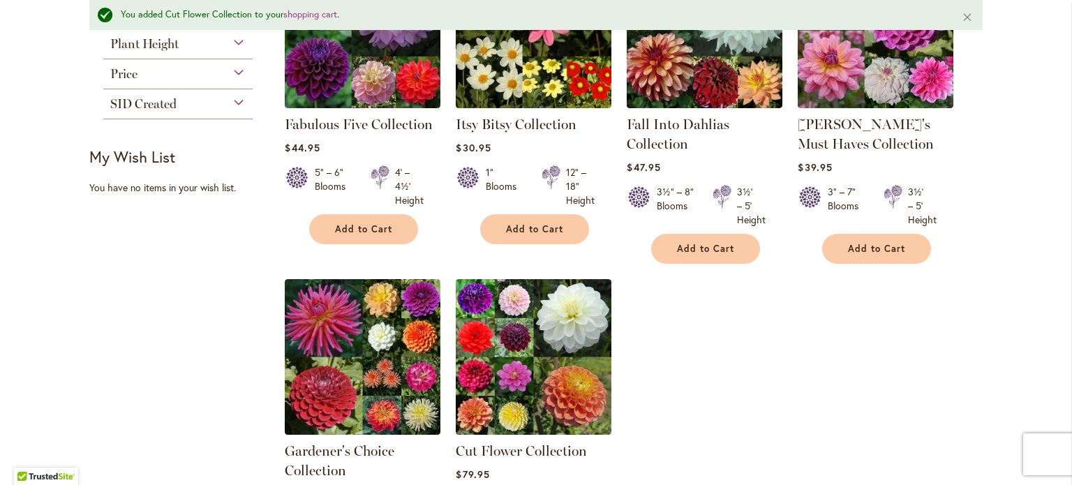
scroll to position [246, 0]
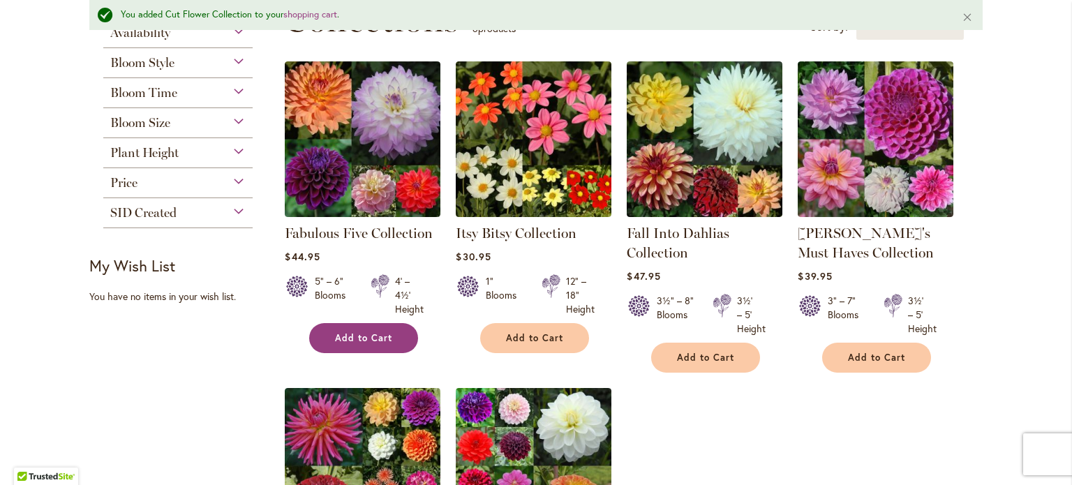
click at [347, 332] on span "Add to Cart" at bounding box center [363, 338] width 57 height 12
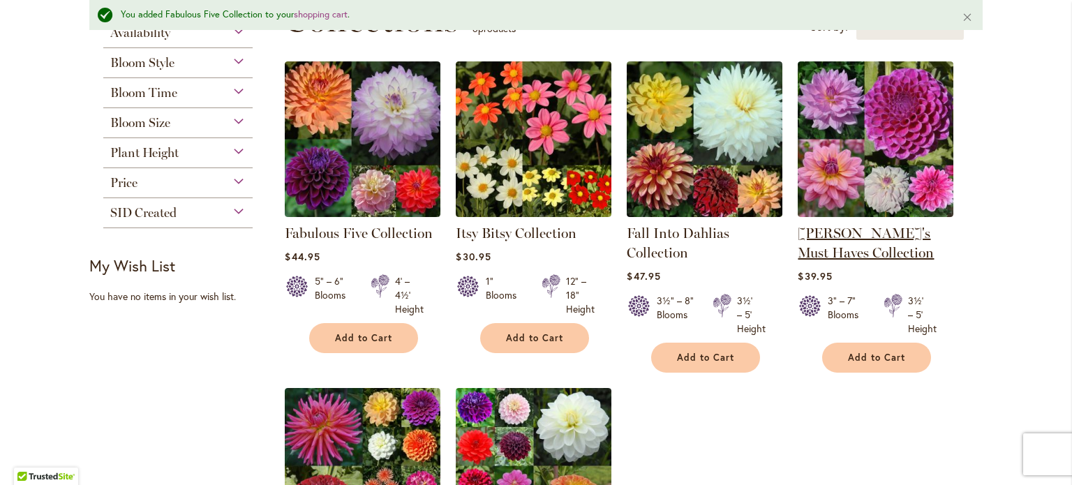
click at [823, 230] on link "Heather's Must Haves Collection" at bounding box center [866, 243] width 136 height 36
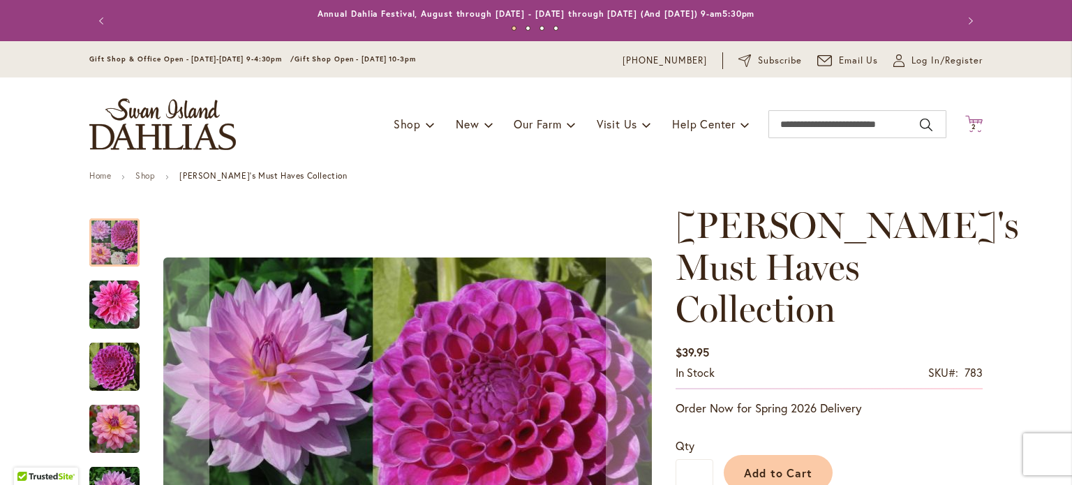
click at [967, 126] on span "2 2 items" at bounding box center [974, 127] width 14 height 7
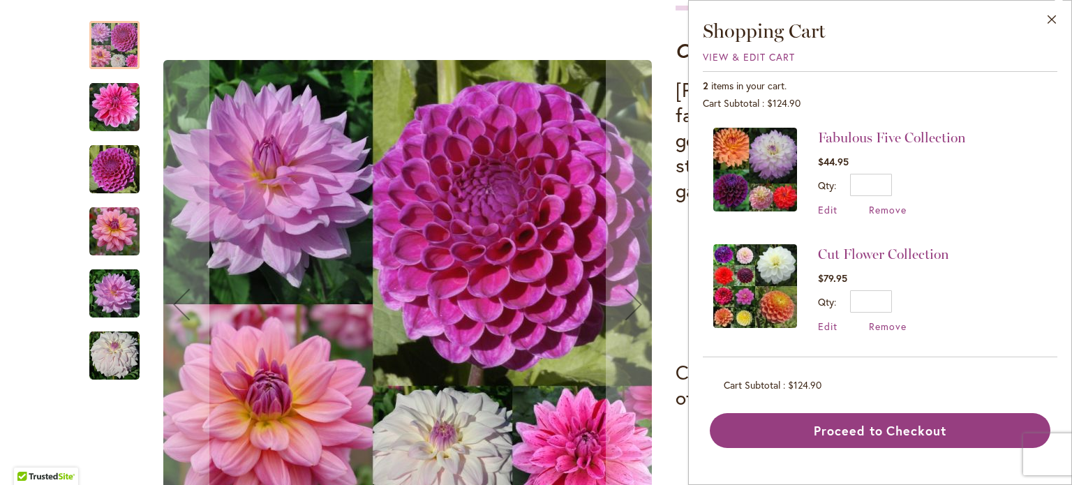
scroll to position [768, 0]
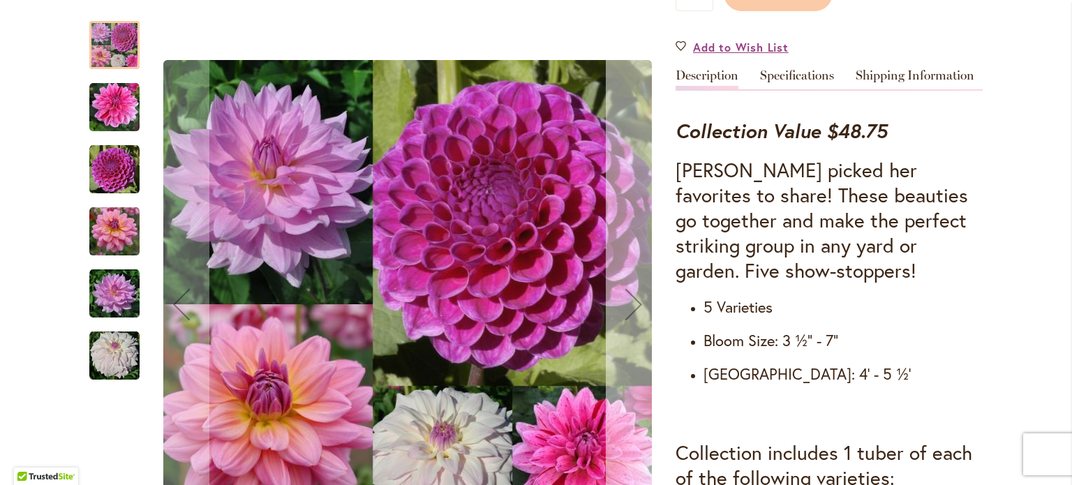
scroll to position [279, 0]
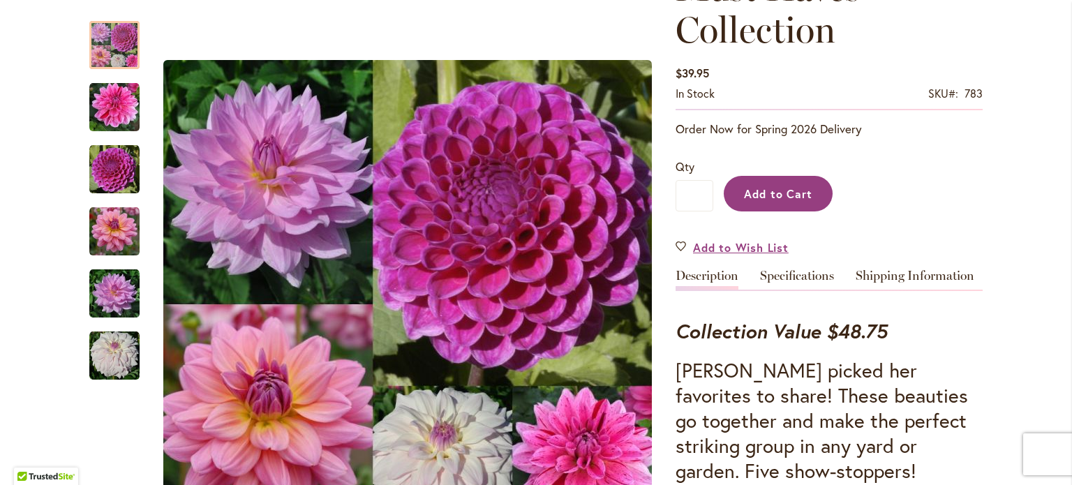
click at [766, 186] on span "Add to Cart" at bounding box center [778, 193] width 69 height 15
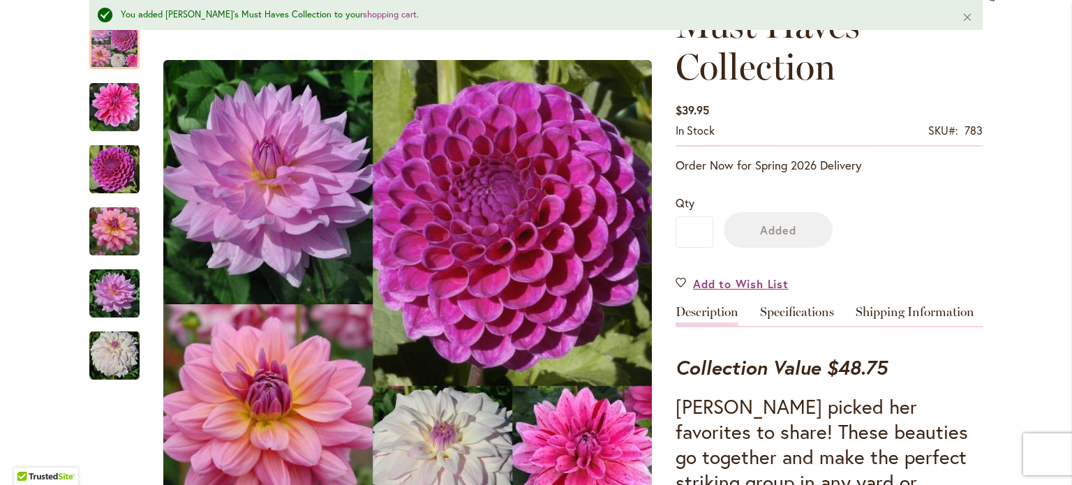
scroll to position [315, 0]
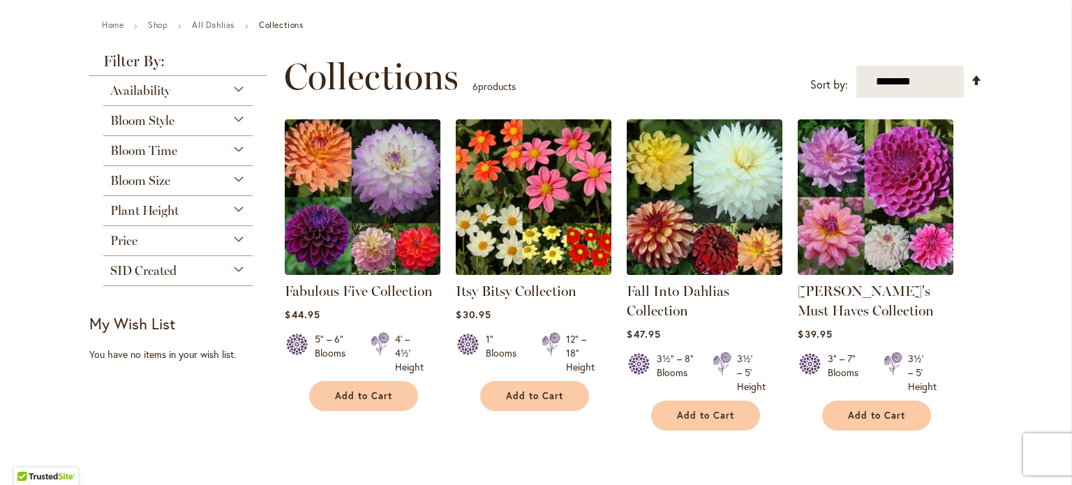
scroll to position [209, 0]
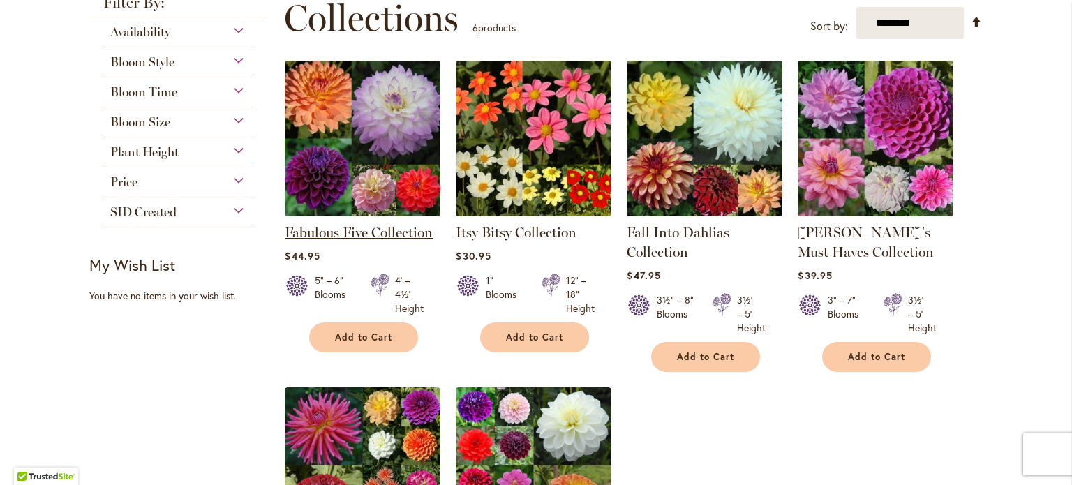
click at [366, 232] on link "Fabulous Five Collection" at bounding box center [359, 232] width 148 height 17
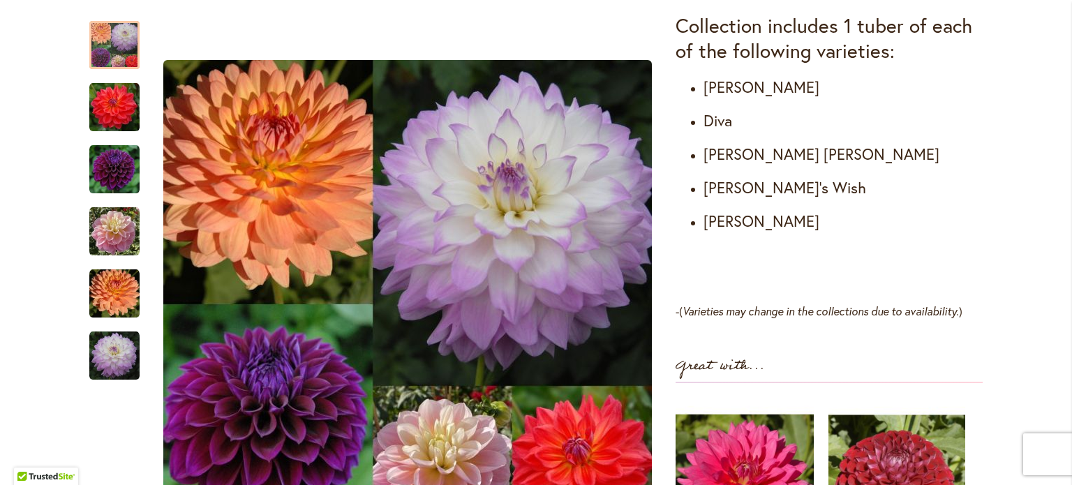
scroll to position [837, 0]
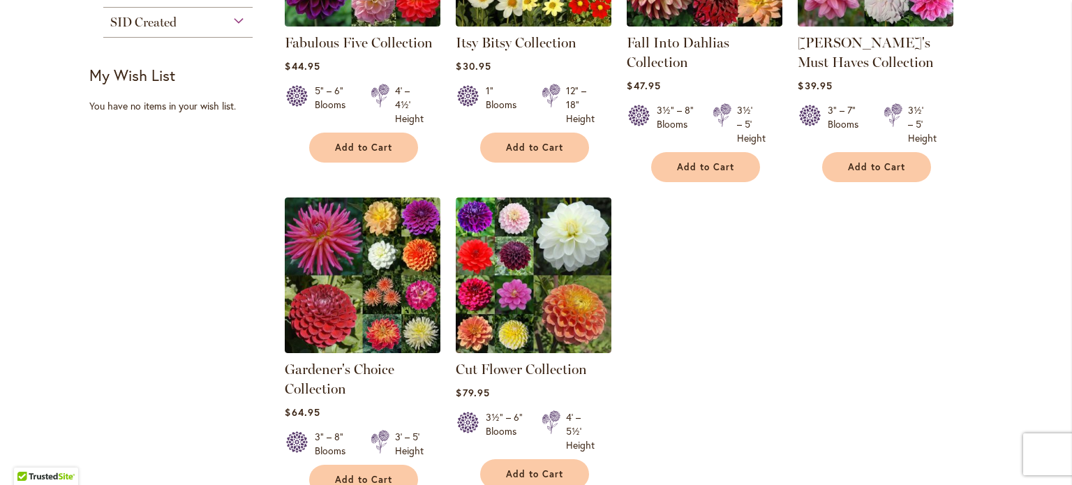
scroll to position [419, 0]
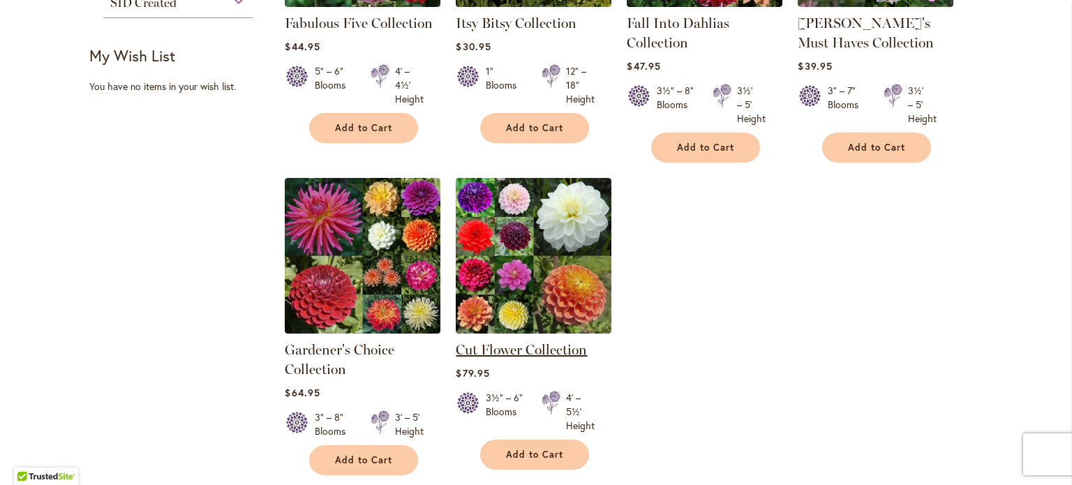
click at [517, 345] on link "Cut Flower Collection" at bounding box center [521, 349] width 131 height 17
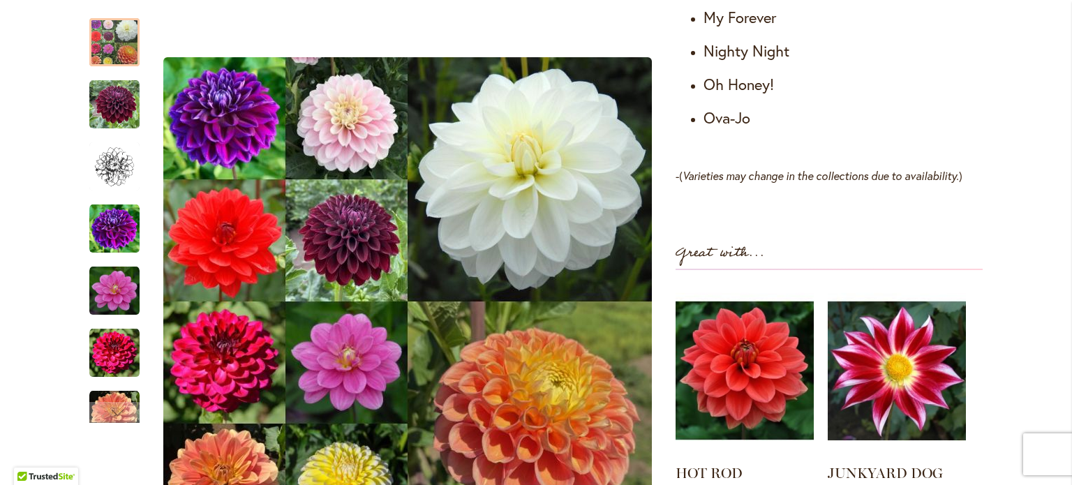
scroll to position [1117, 0]
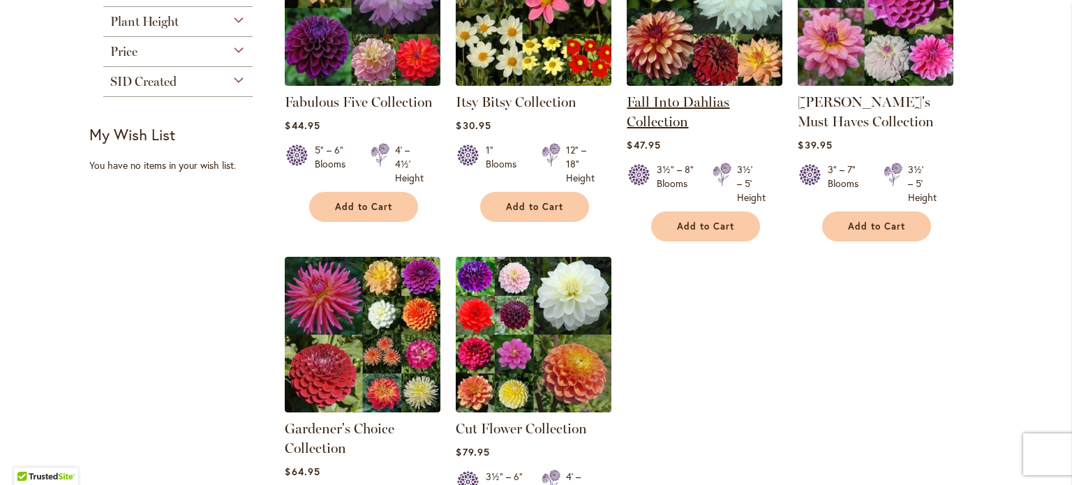
scroll to position [349, 0]
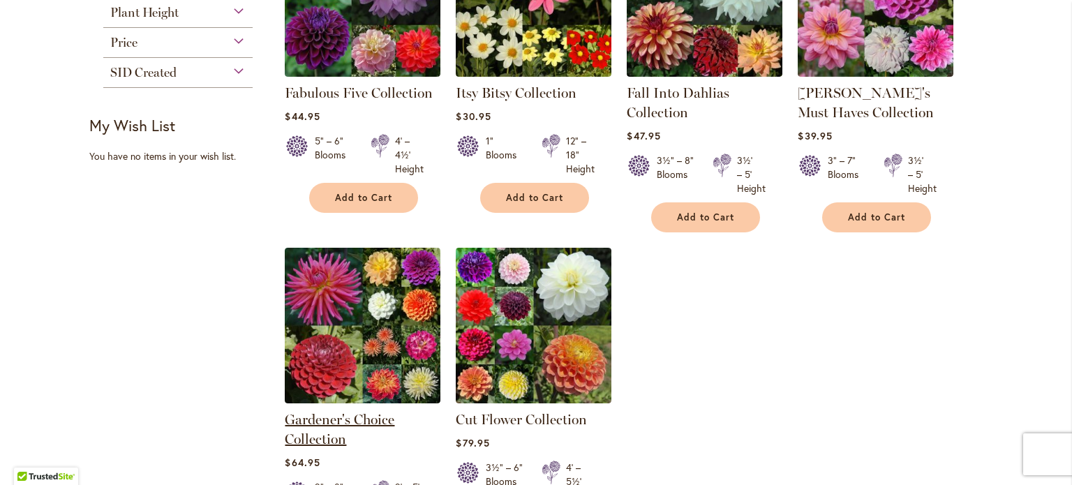
click at [357, 420] on link "Gardener's Choice Collection" at bounding box center [340, 429] width 110 height 36
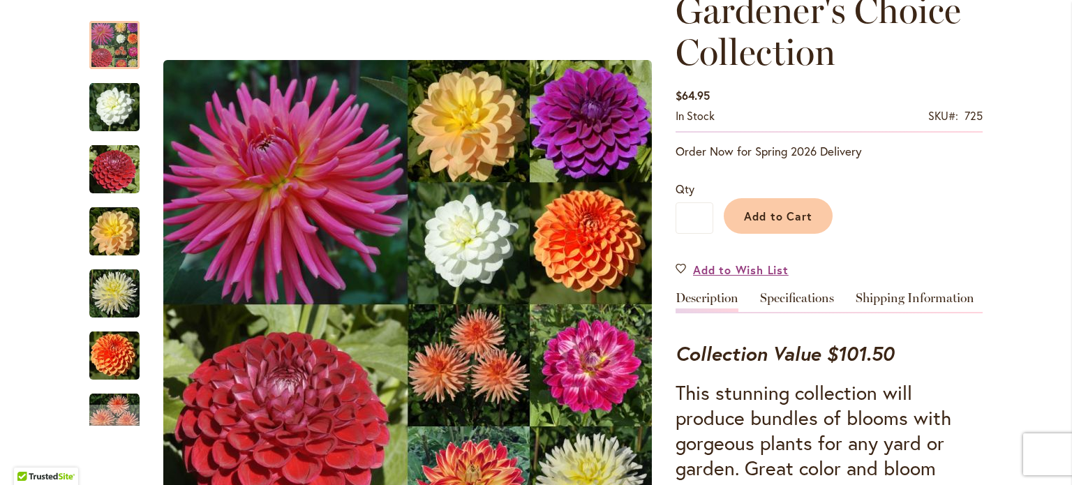
scroll to position [209, 0]
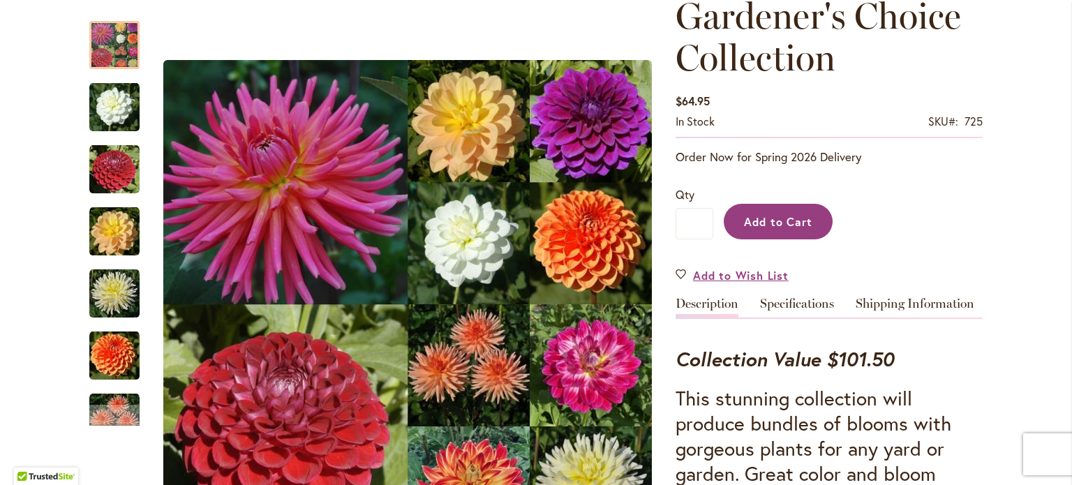
click at [779, 221] on span "Add to Cart" at bounding box center [778, 221] width 69 height 15
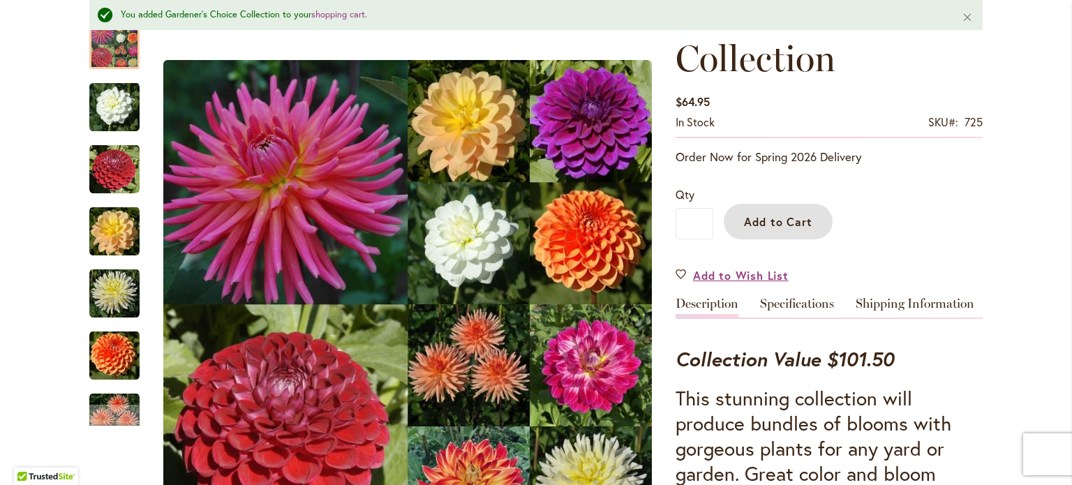
scroll to position [0, 0]
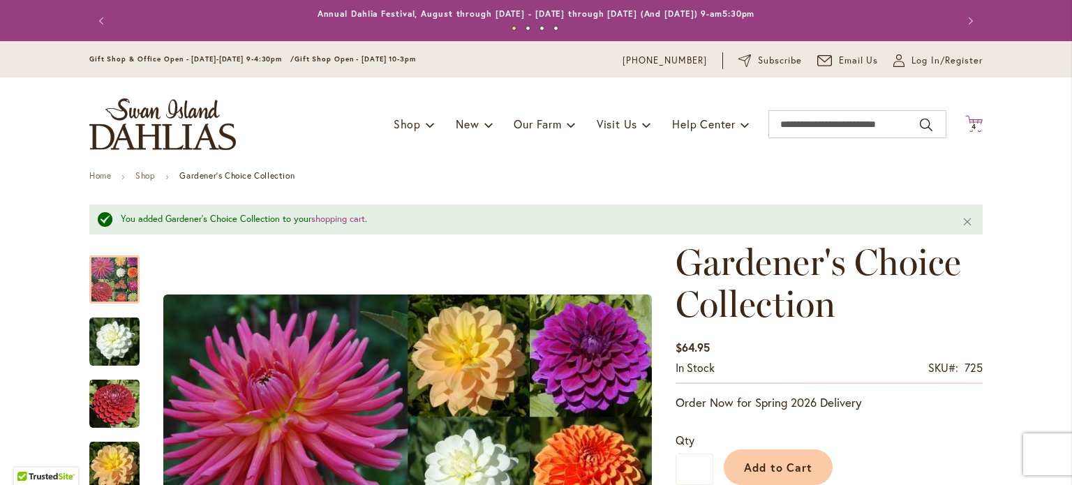
click at [971, 127] on span "4" at bounding box center [973, 126] width 5 height 9
